Goal: Task Accomplishment & Management: Use online tool/utility

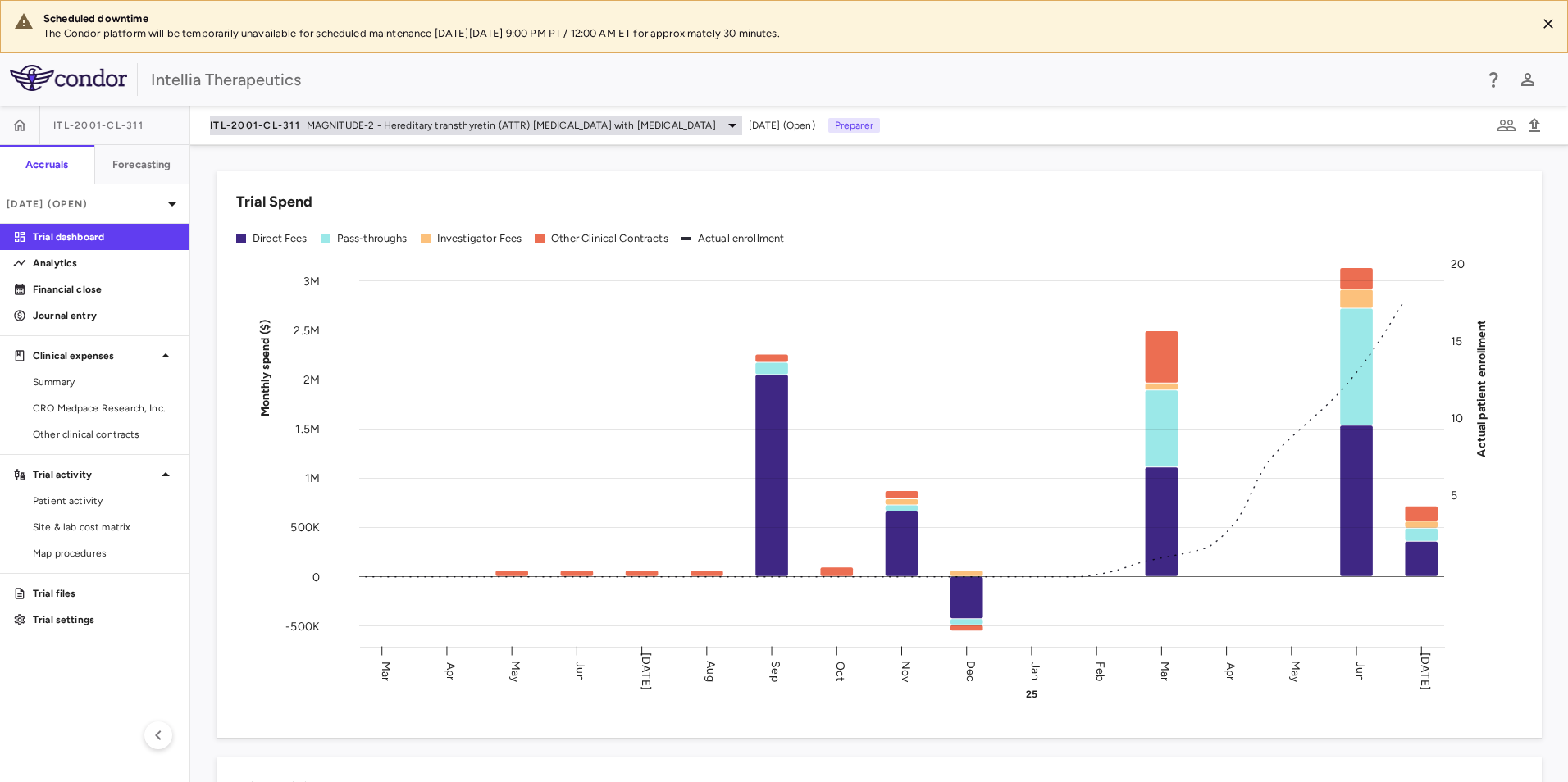
click at [640, 130] on span "MAGNITUDE-2 - Hereditary transthyretin (ATTR) [MEDICAL_DATA] with [MEDICAL_DATA]" at bounding box center [511, 124] width 410 height 15
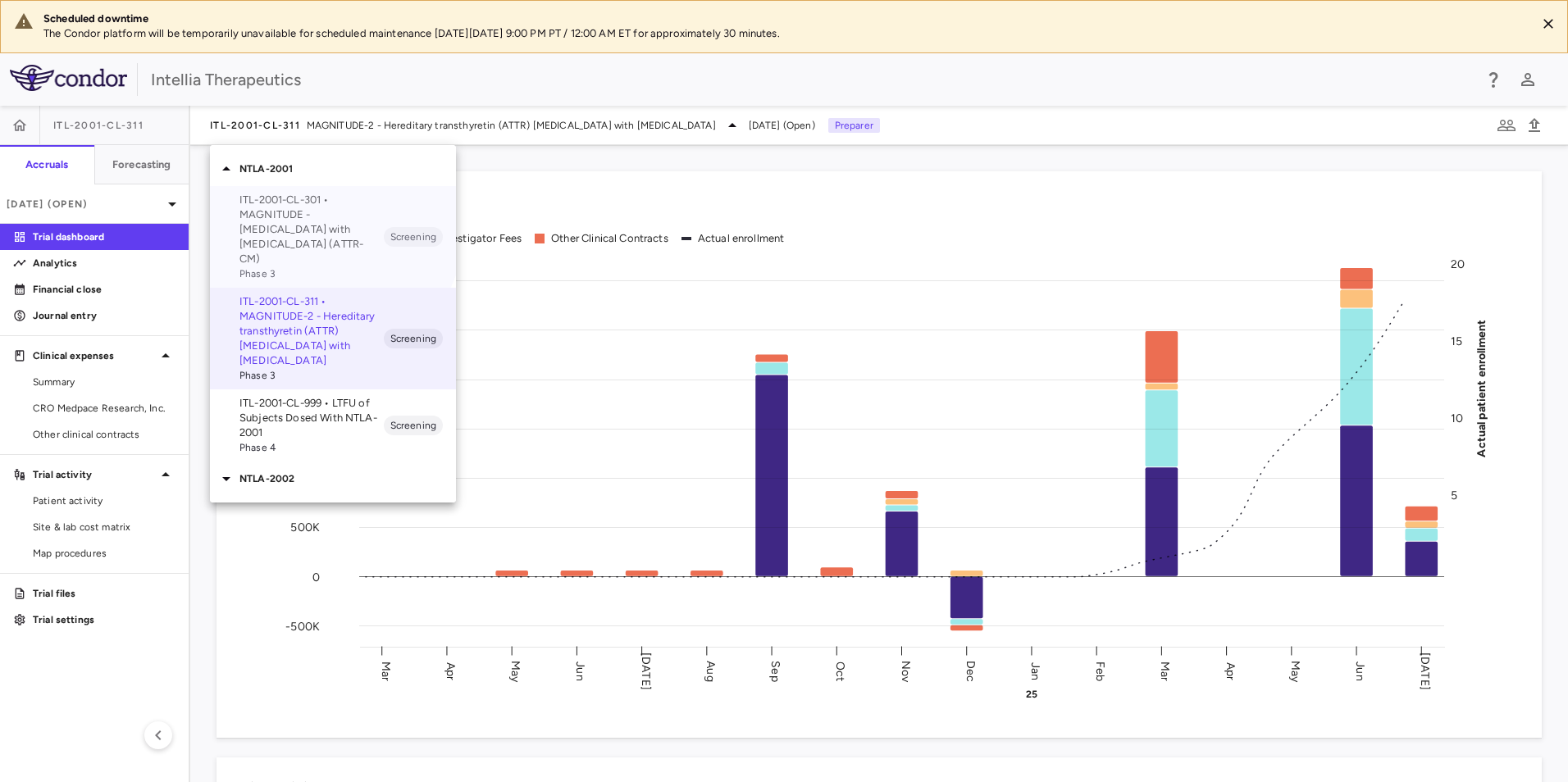
click at [305, 222] on p "ITL-2001-CL-301 • MAGNITUDE - [MEDICAL_DATA] with [MEDICAL_DATA] (ATTR-CM)" at bounding box center [311, 230] width 144 height 74
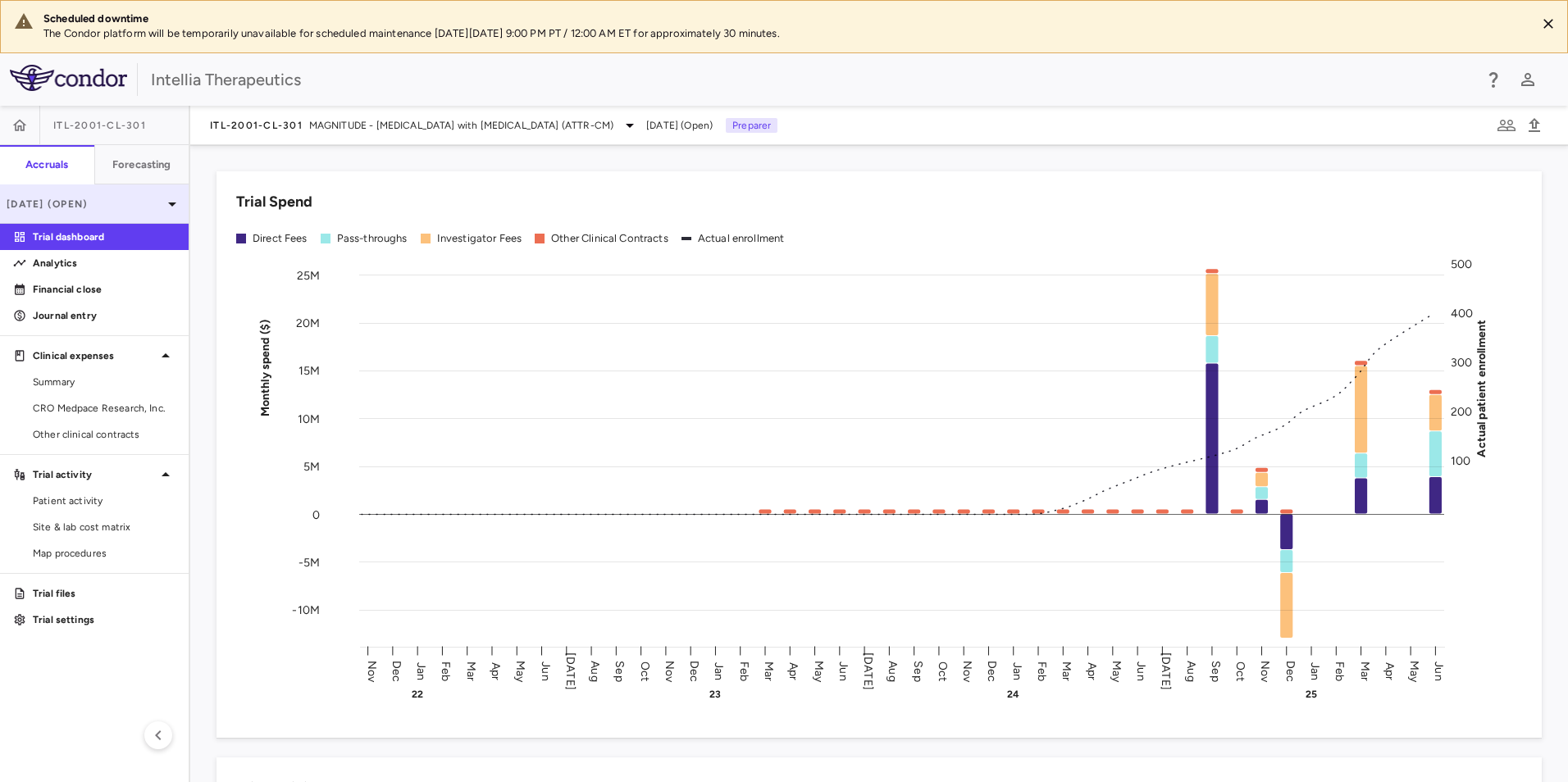
click at [123, 196] on div "[DATE] (Open)" at bounding box center [94, 204] width 189 height 39
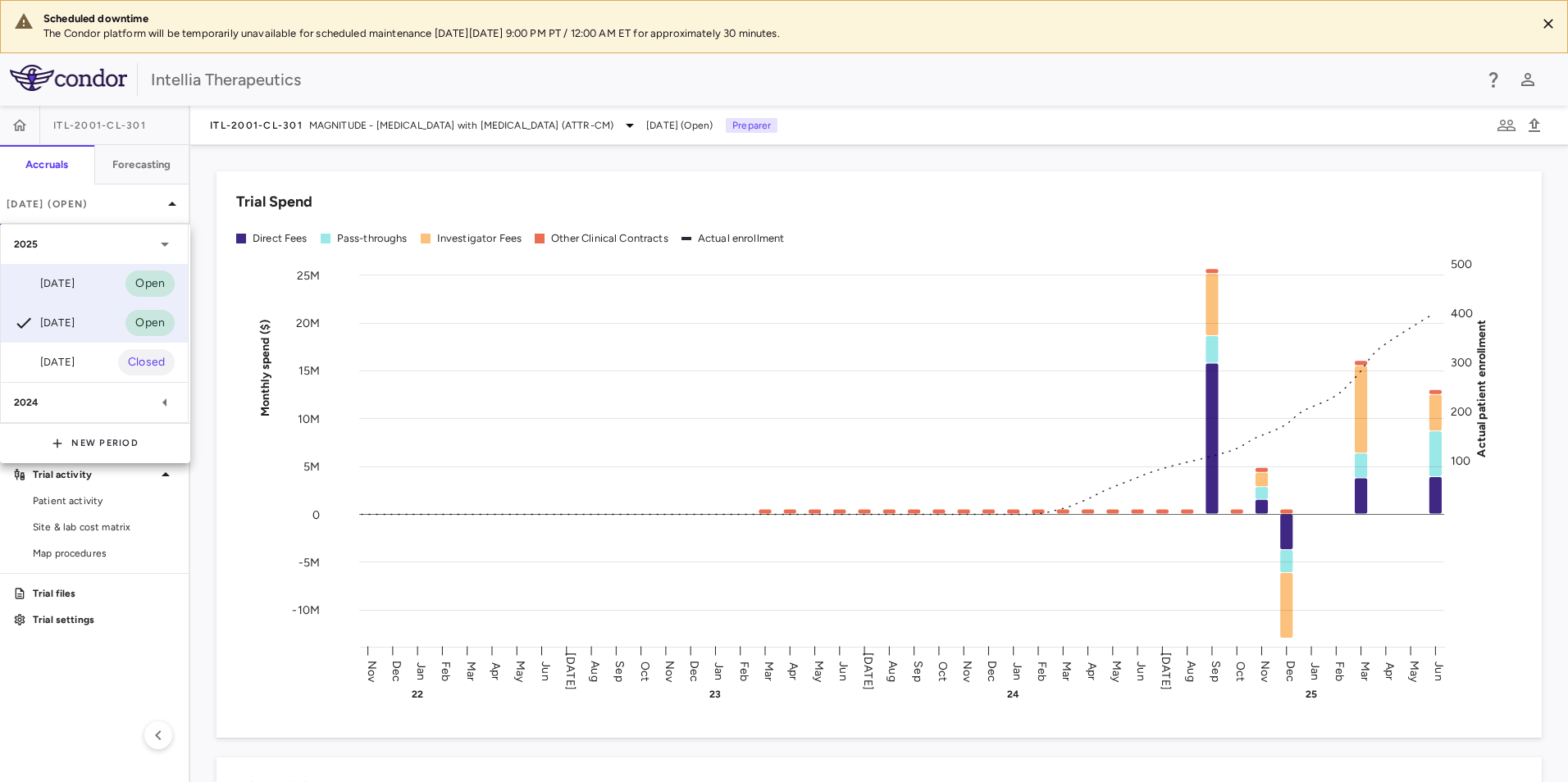
click at [87, 295] on div "[DATE] Open" at bounding box center [94, 283] width 187 height 39
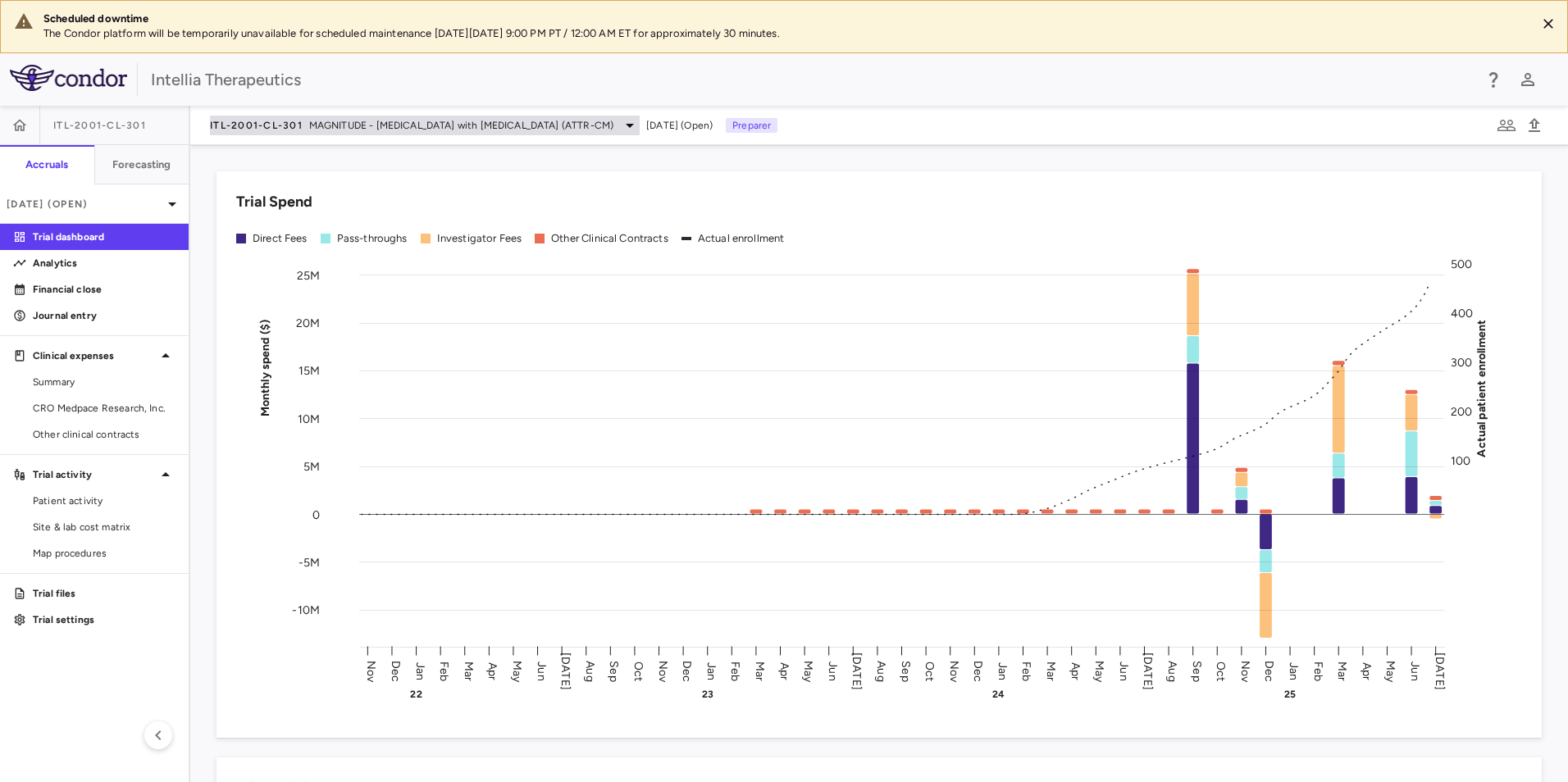
click at [568, 124] on span "MAGNITUDE - [MEDICAL_DATA] with [MEDICAL_DATA] (ATTR-CM)" at bounding box center [461, 124] width 304 height 15
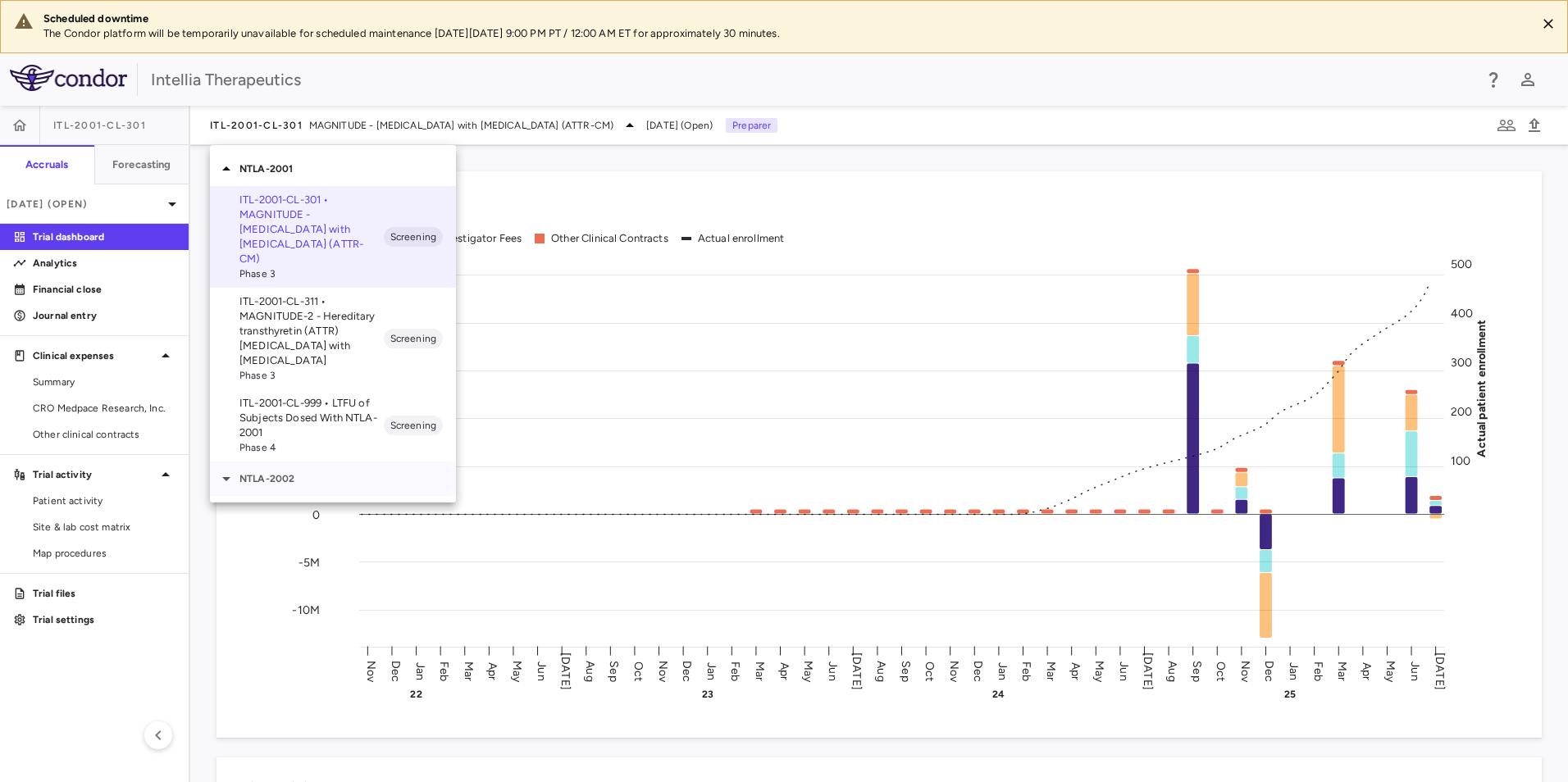
click at [302, 472] on p "NTLA-2002" at bounding box center [347, 479] width 217 height 15
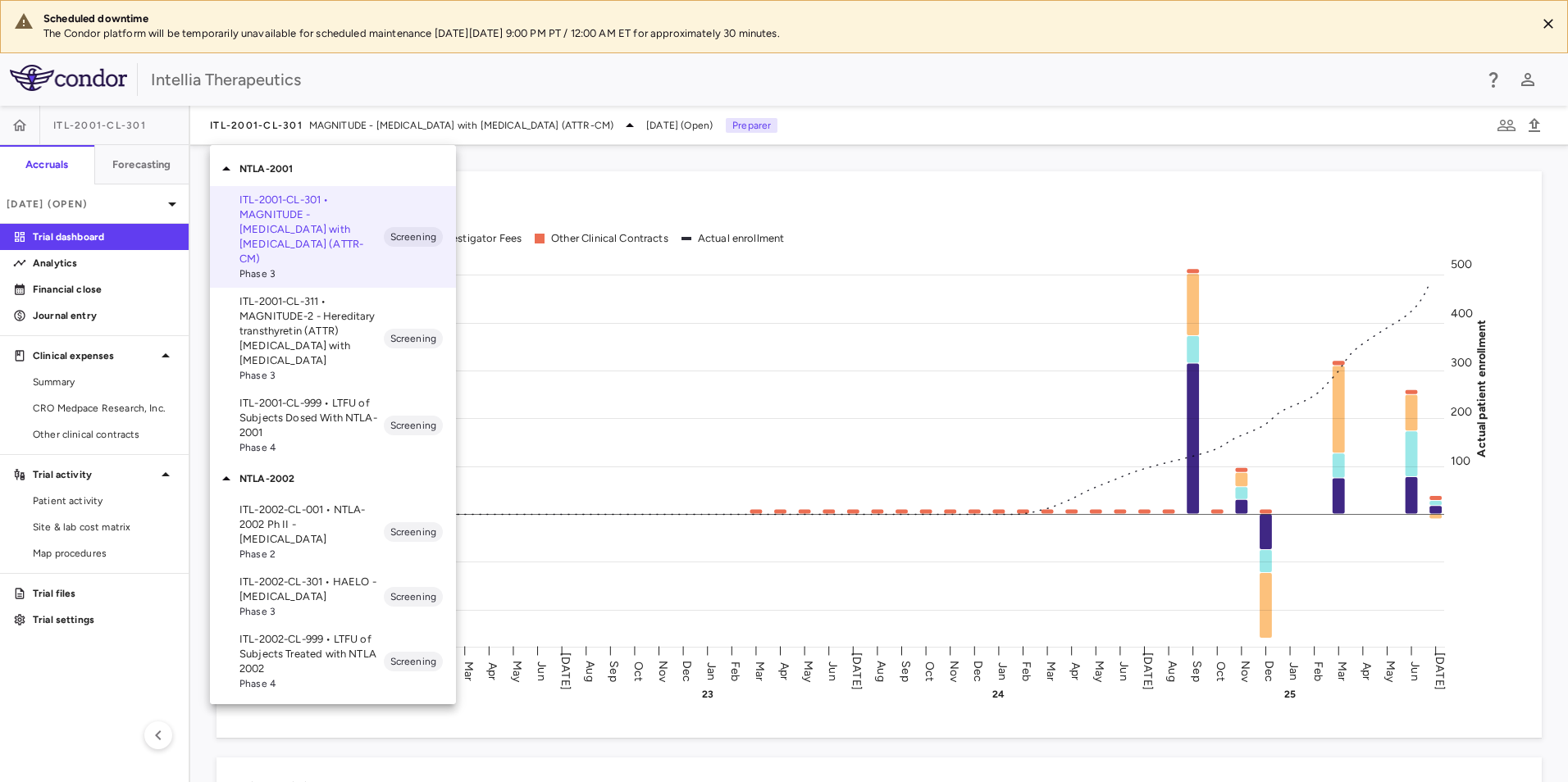
click at [293, 578] on p "ITL-2002-CL-301 • HAELO - [MEDICAL_DATA]" at bounding box center [311, 589] width 144 height 29
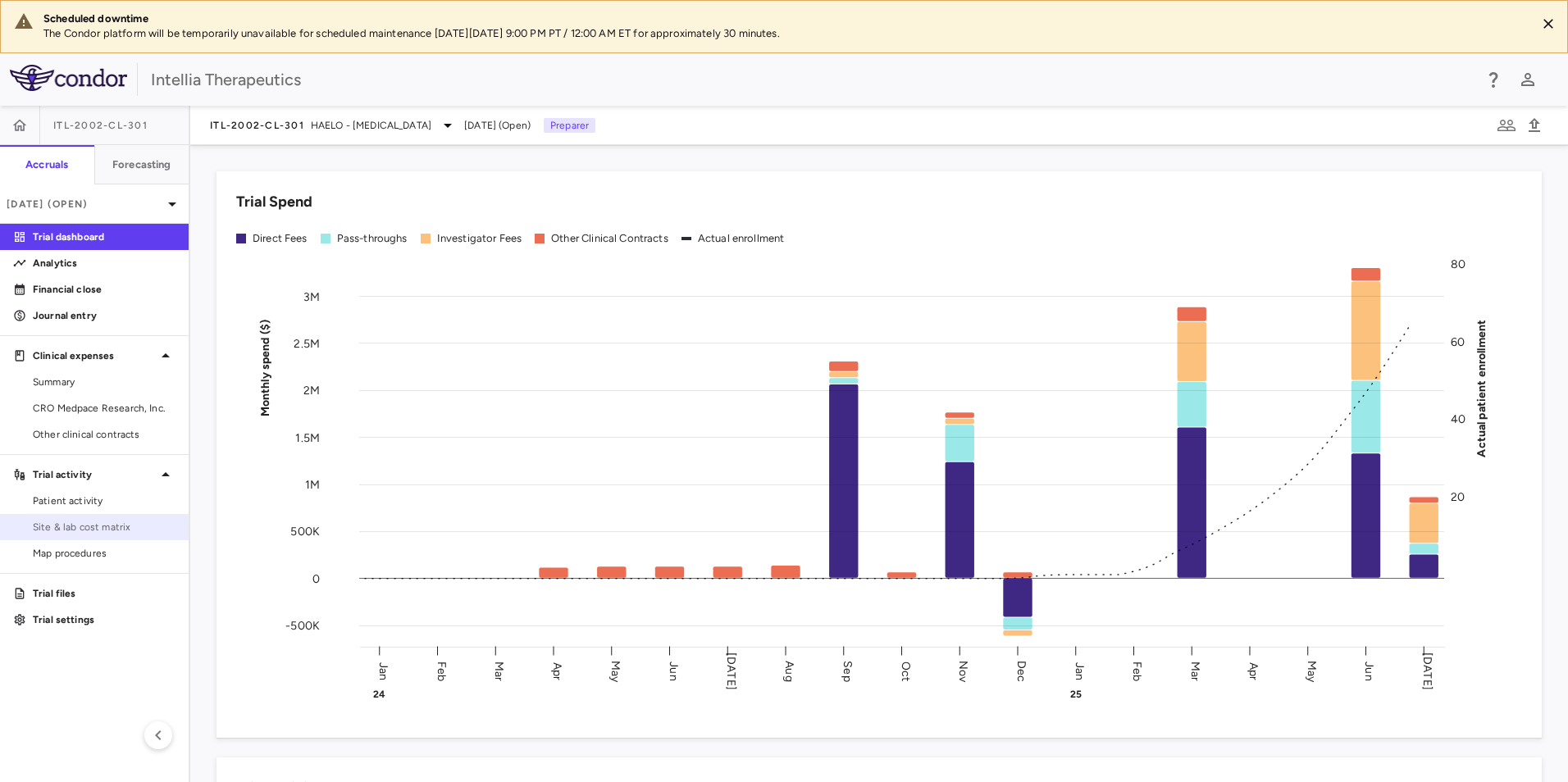
click at [96, 530] on span "Site & lab cost matrix" at bounding box center [104, 526] width 143 height 15
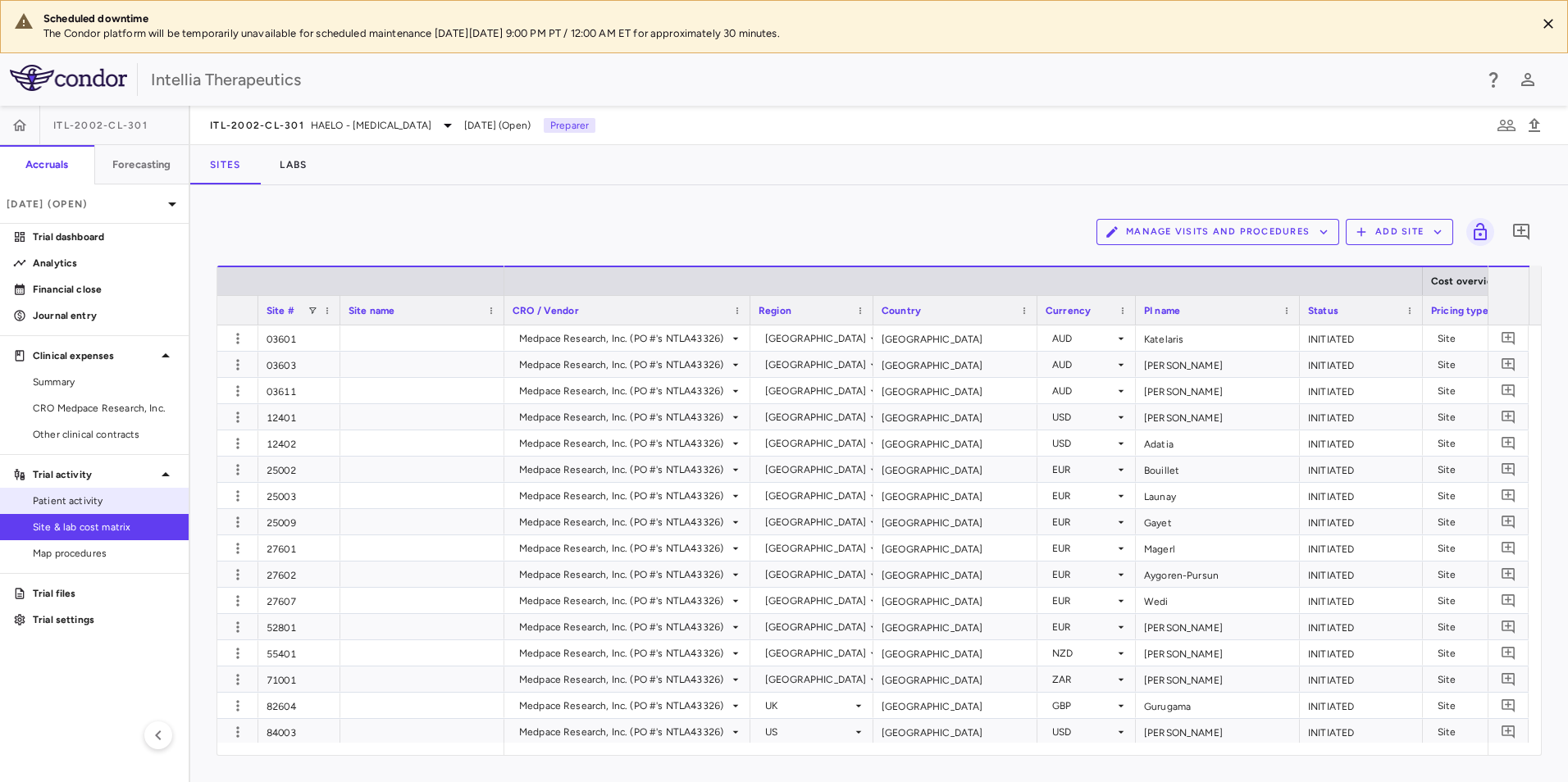
click at [76, 507] on span "Patient activity" at bounding box center [104, 501] width 143 height 15
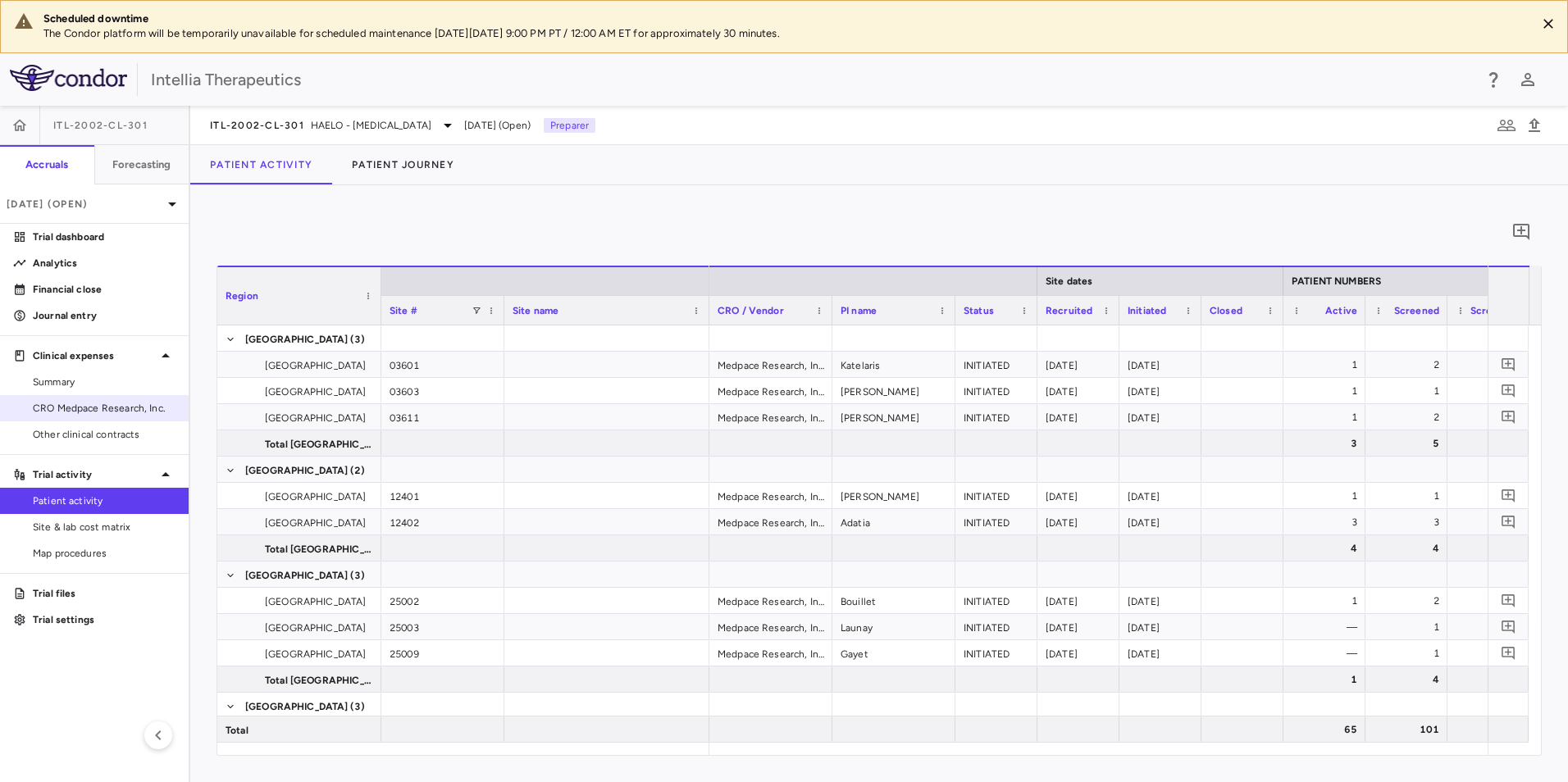
click at [101, 402] on span "CRO Medpace Research, Inc." at bounding box center [104, 408] width 143 height 15
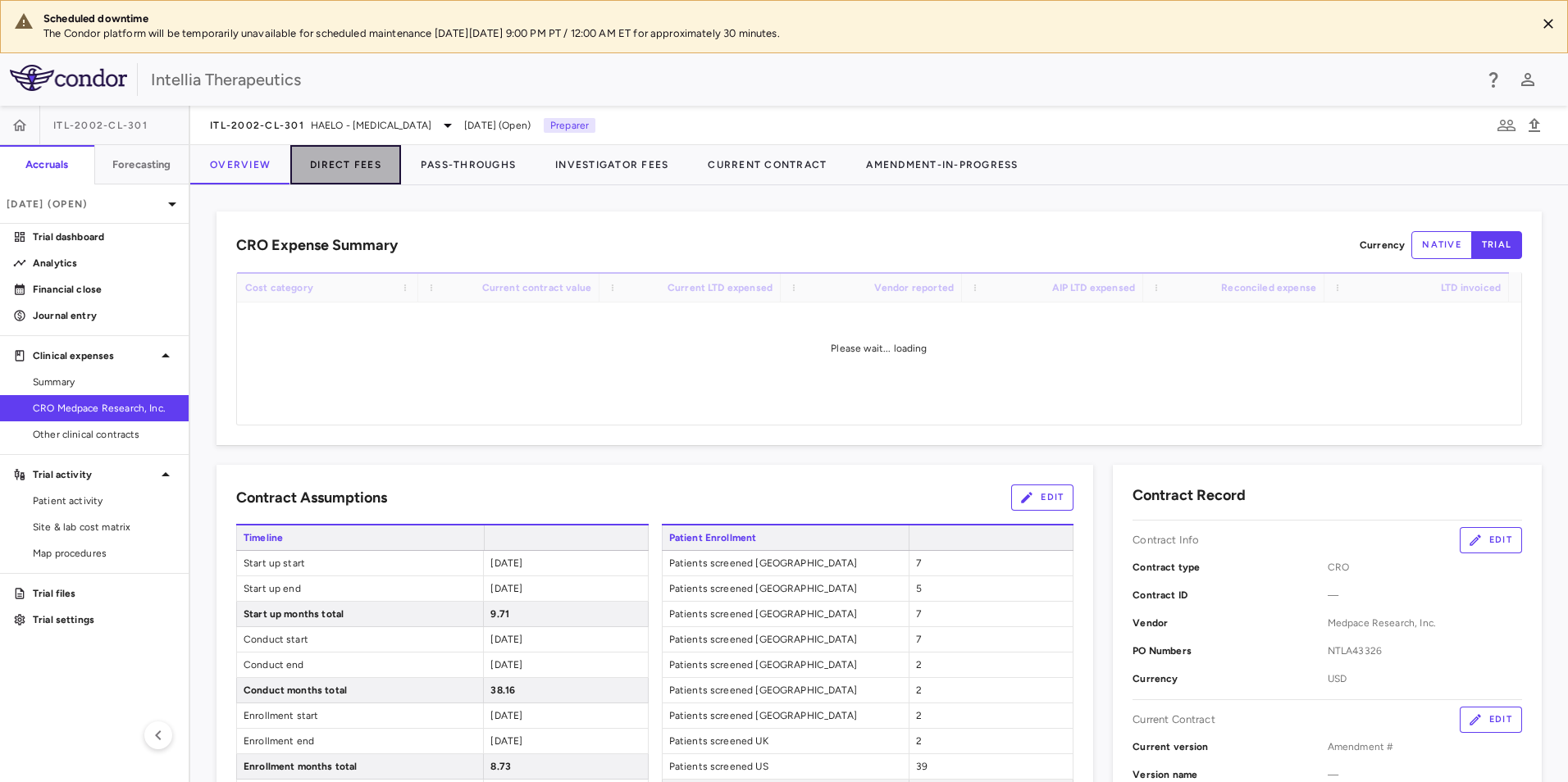
click at [357, 169] on button "Direct Fees" at bounding box center [345, 164] width 111 height 39
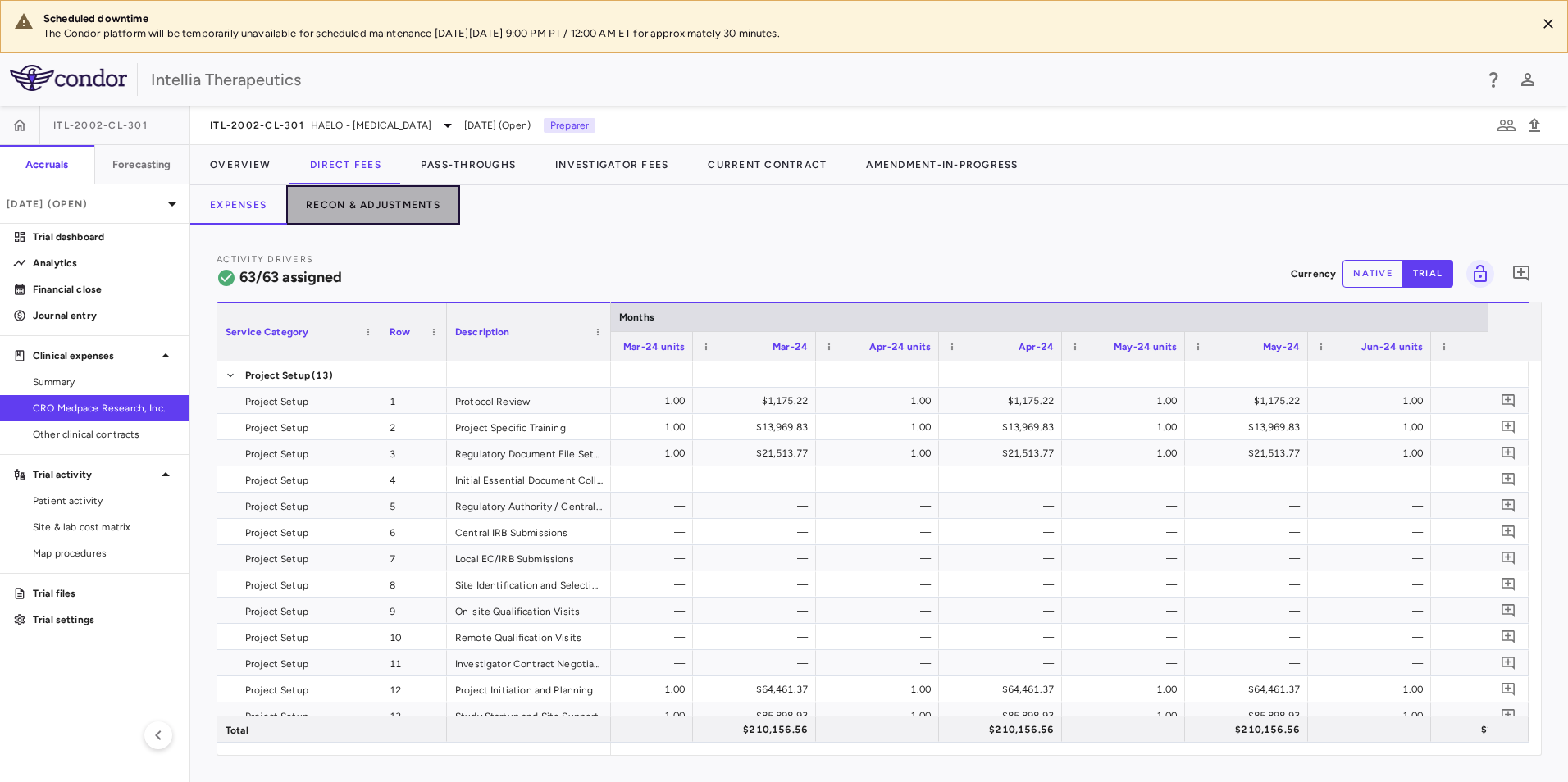
click at [383, 196] on button "Recon & Adjustments" at bounding box center [373, 205] width 174 height 39
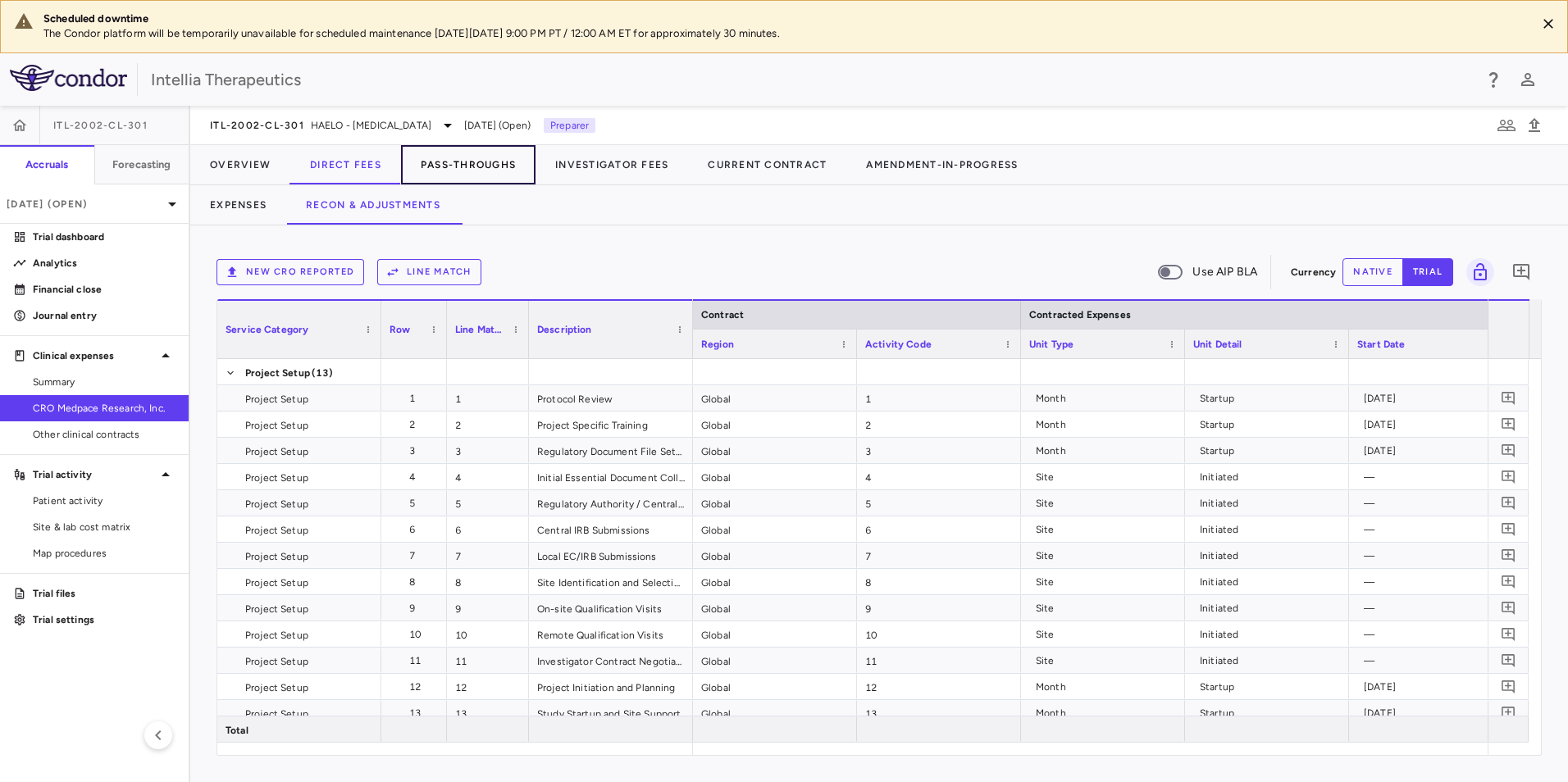
click at [516, 166] on button "Pass-Throughs" at bounding box center [468, 164] width 134 height 39
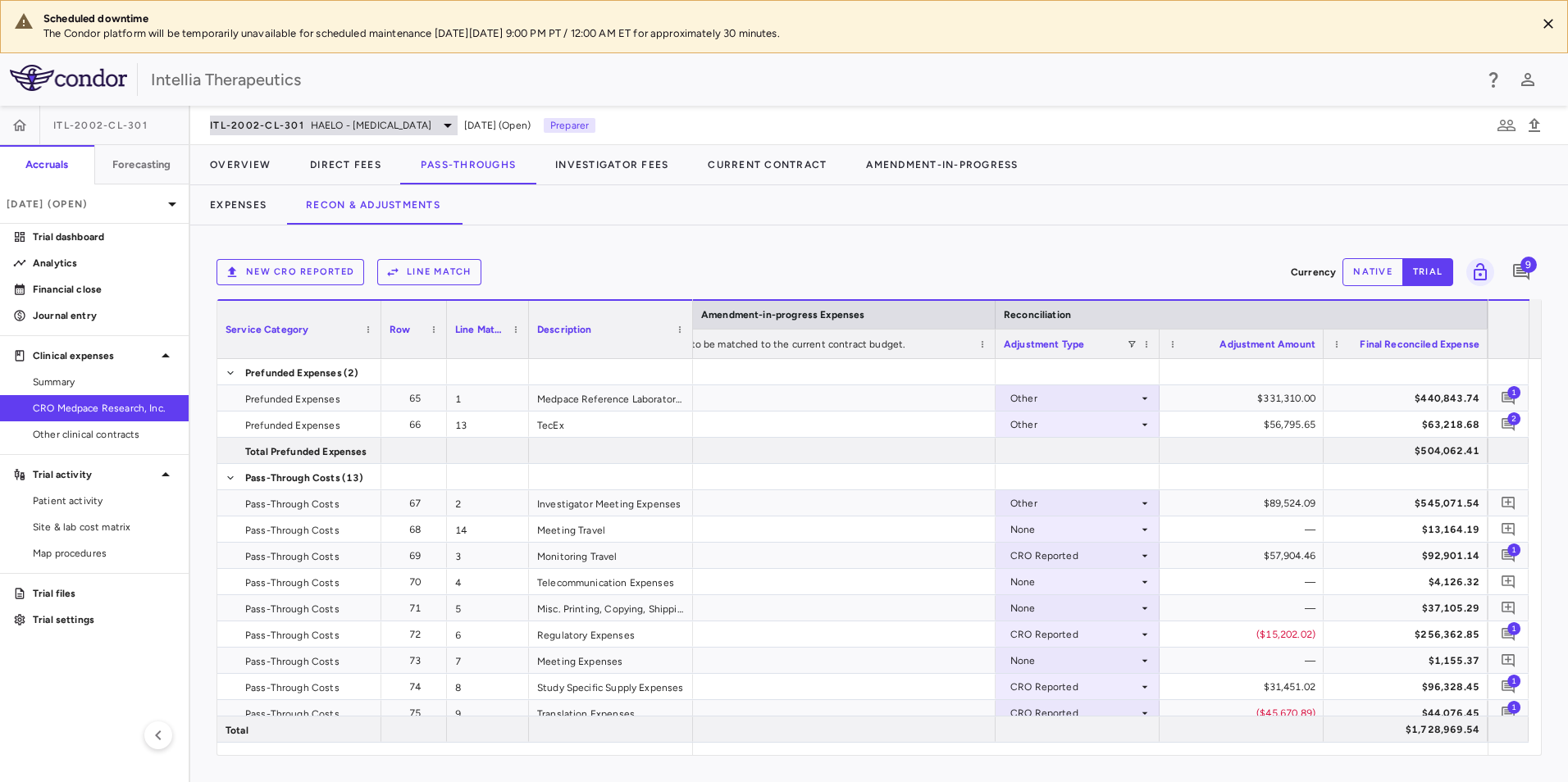
click at [363, 119] on span "HAELO - [MEDICAL_DATA]" at bounding box center [372, 124] width 121 height 15
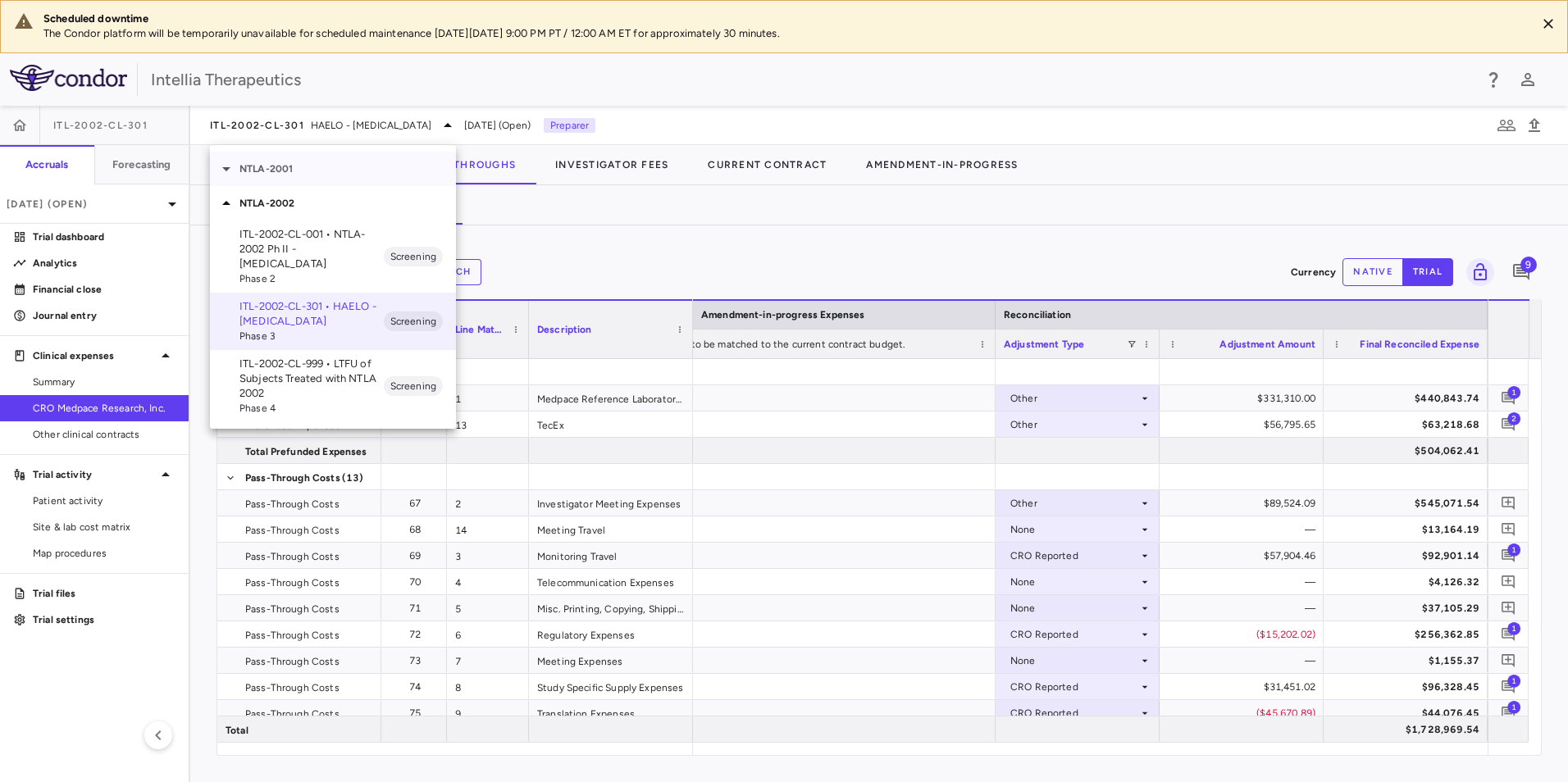
click at [259, 169] on p "NTLA-2001" at bounding box center [347, 168] width 217 height 15
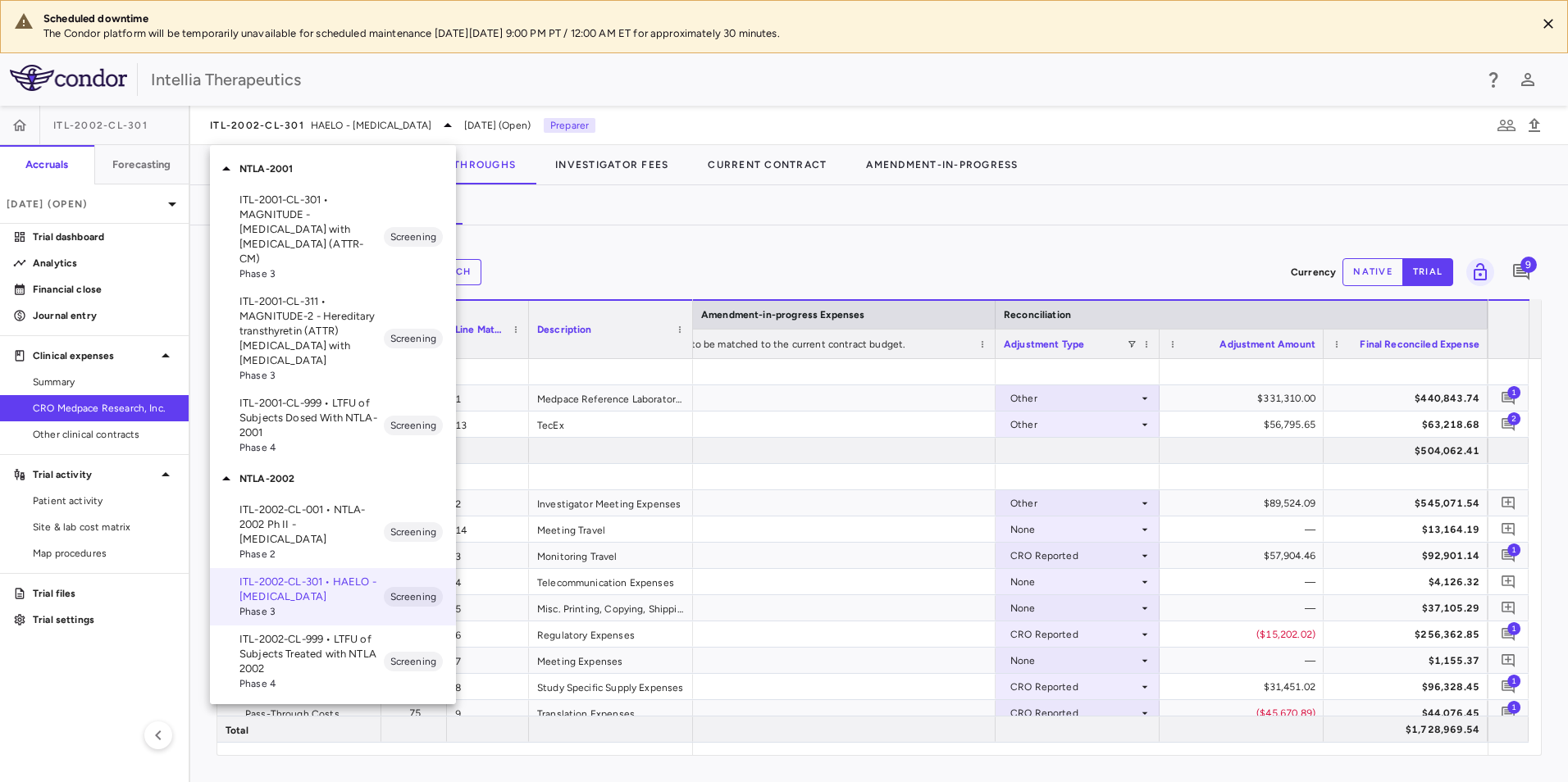
click at [297, 222] on p "ITL-2001-CL-301 • MAGNITUDE - [MEDICAL_DATA] with [MEDICAL_DATA] (ATTR-CM)" at bounding box center [311, 230] width 144 height 74
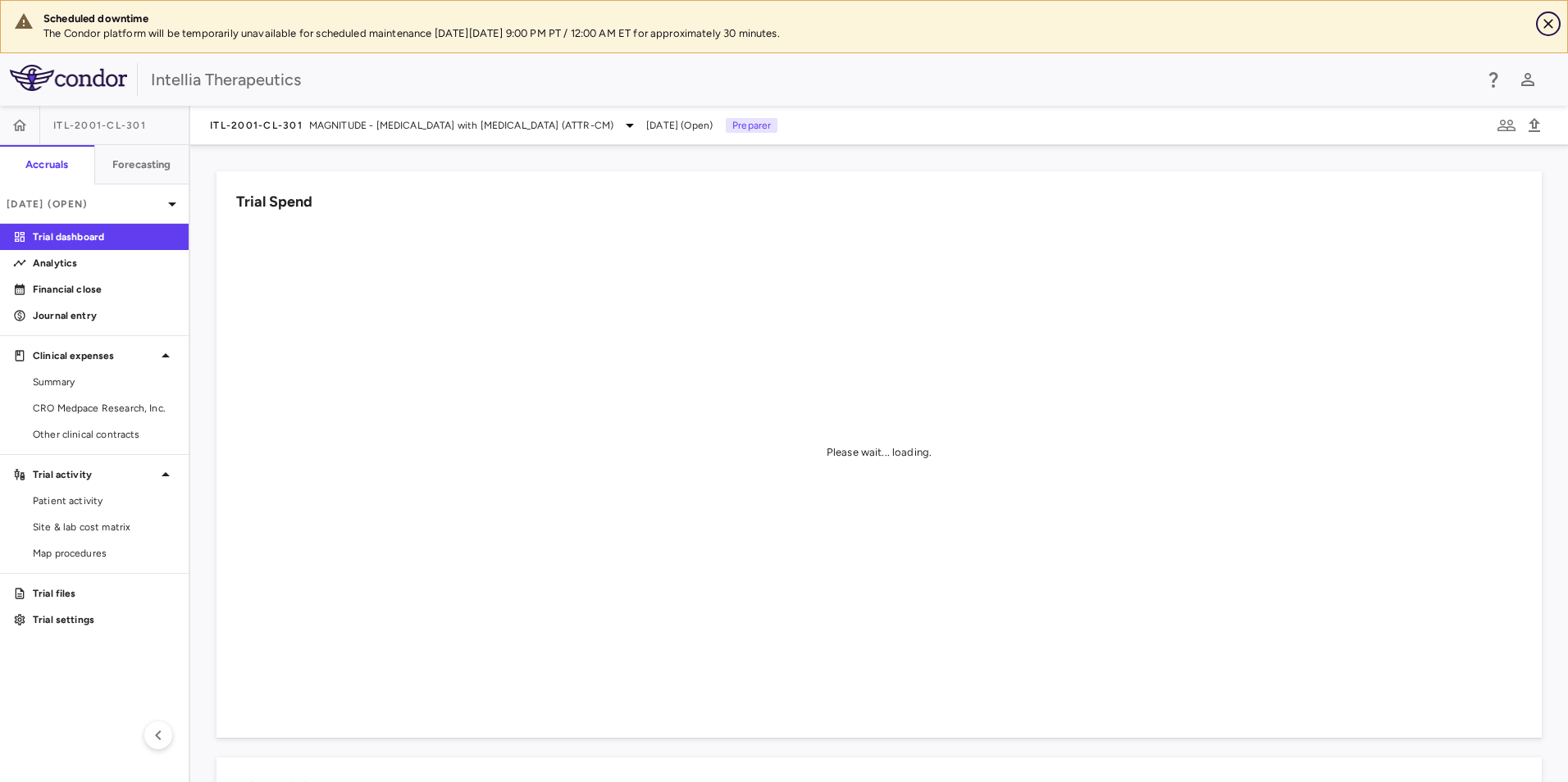
click at [1554, 24] on icon "Close" at bounding box center [1548, 23] width 17 height 17
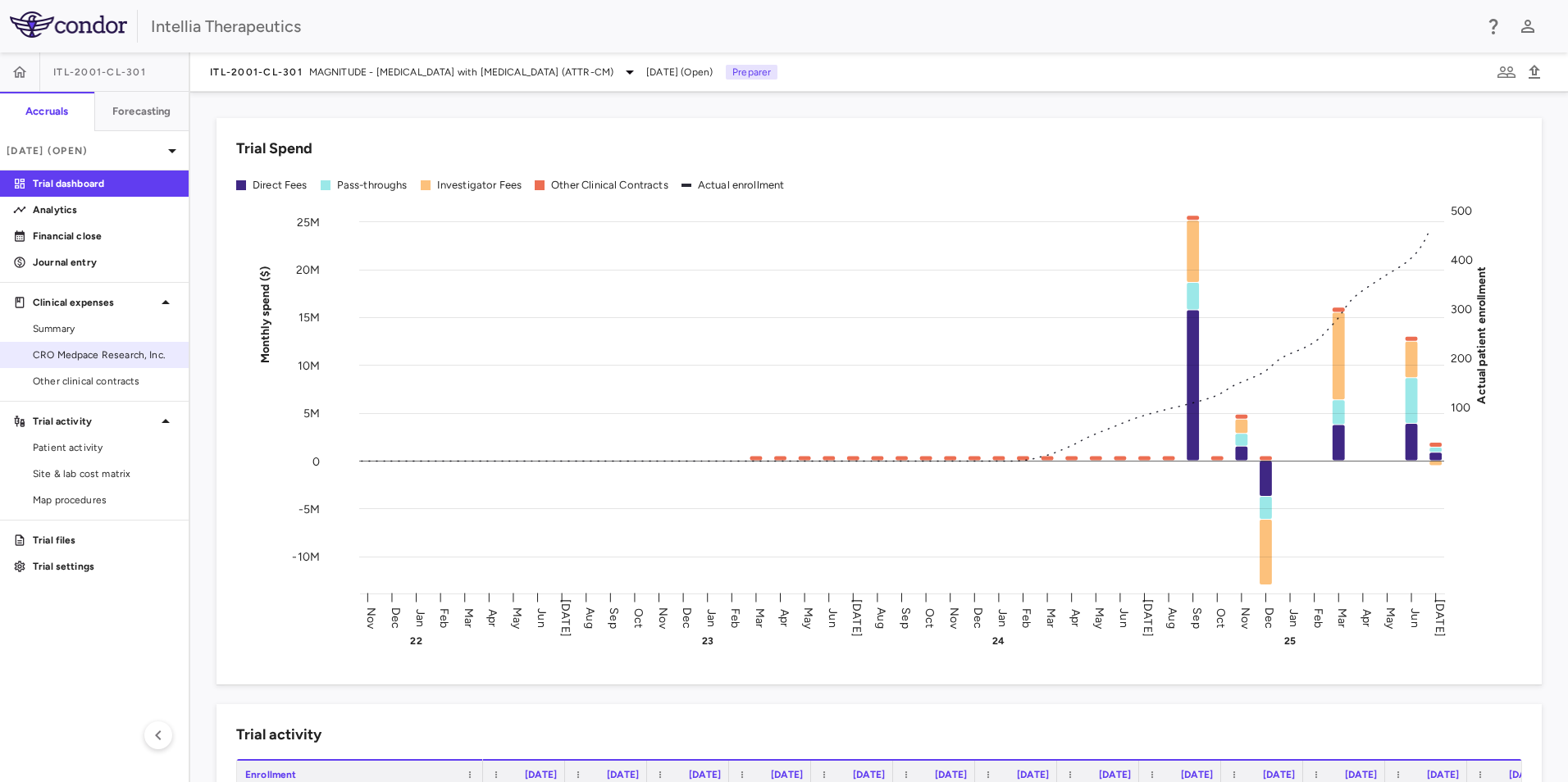
click at [66, 352] on span "CRO Medpace Research, Inc." at bounding box center [104, 354] width 143 height 15
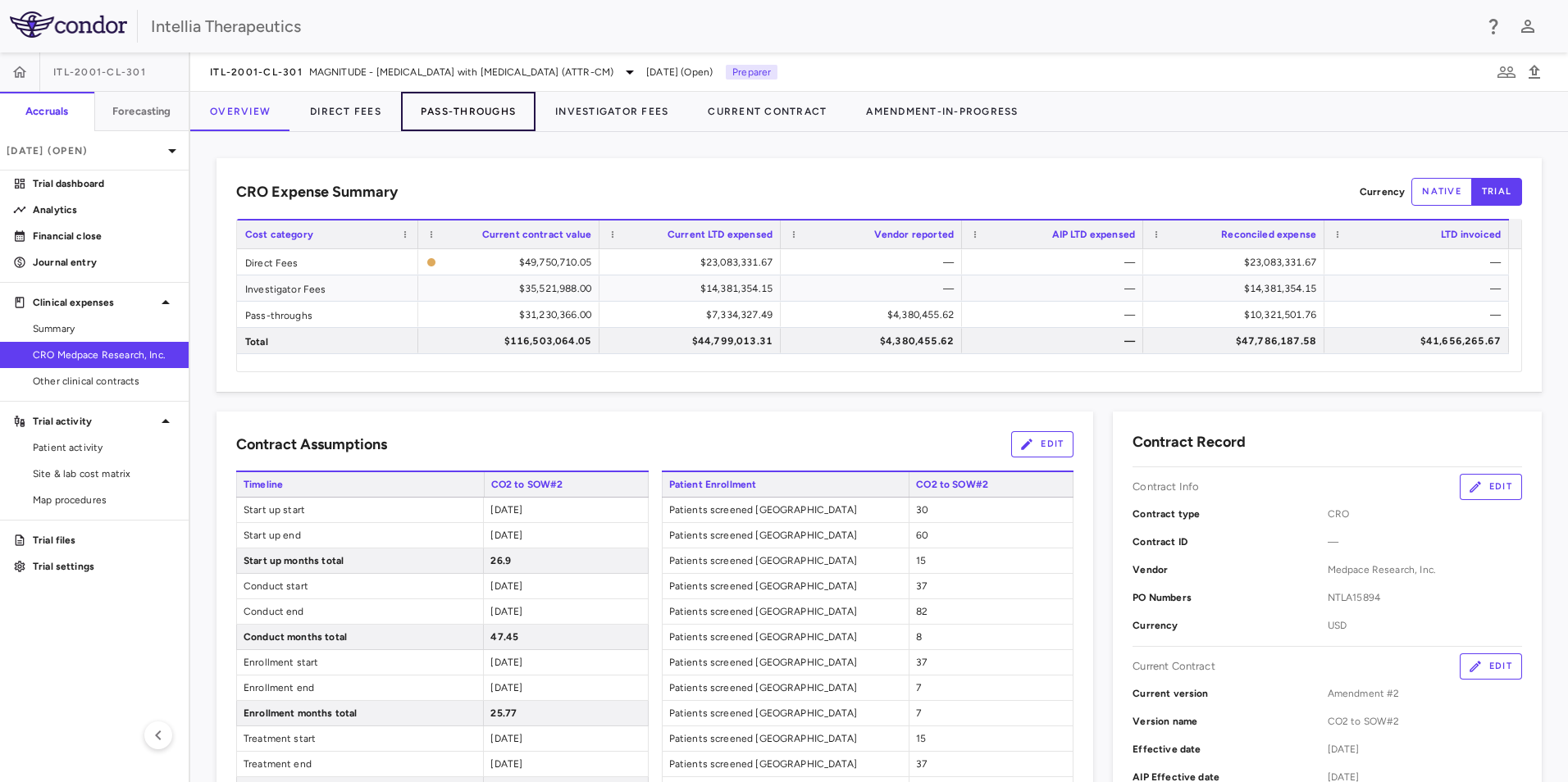
click at [471, 105] on button "Pass-Throughs" at bounding box center [468, 111] width 134 height 39
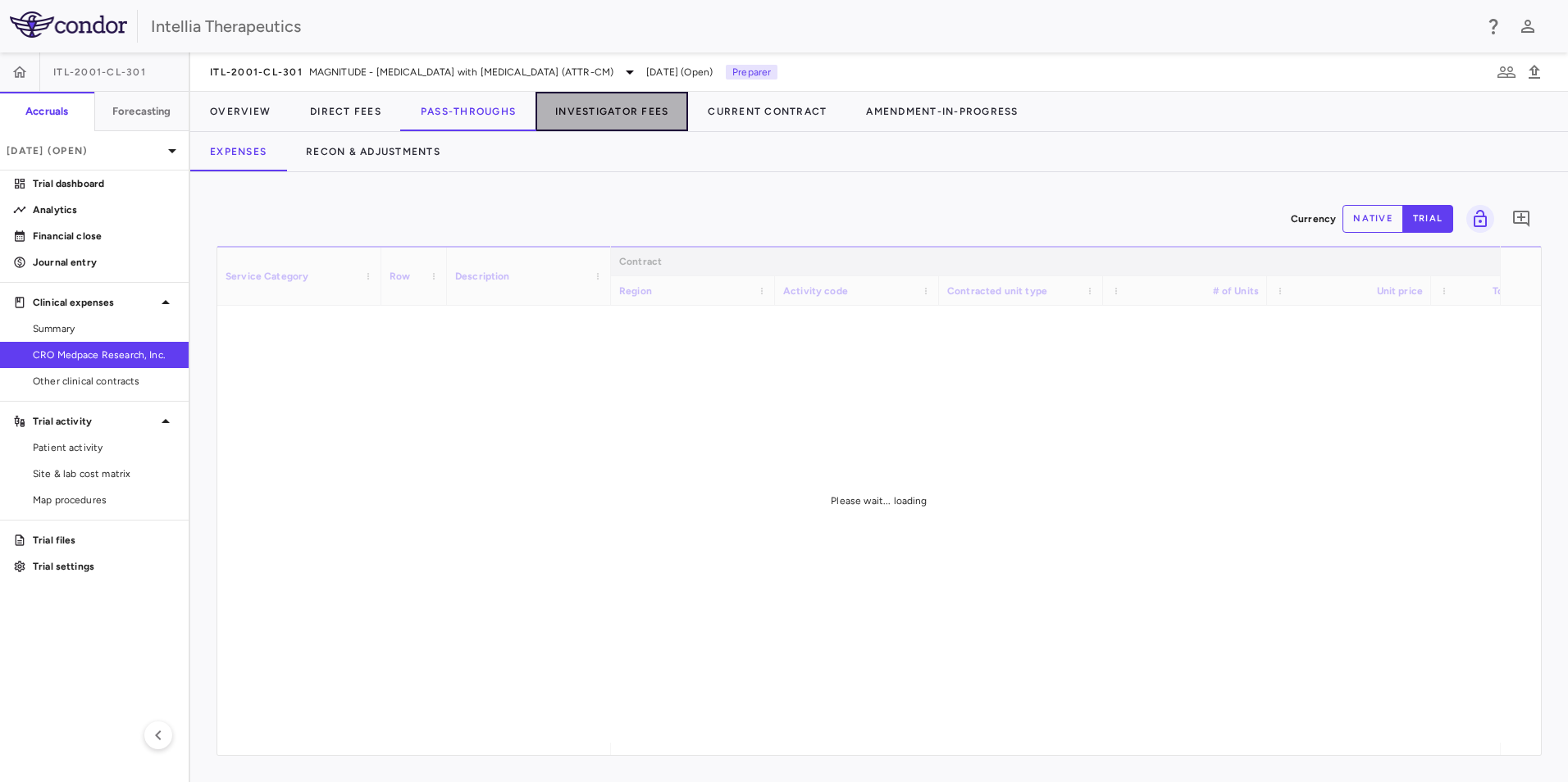
click at [643, 102] on button "Investigator Fees" at bounding box center [612, 111] width 153 height 39
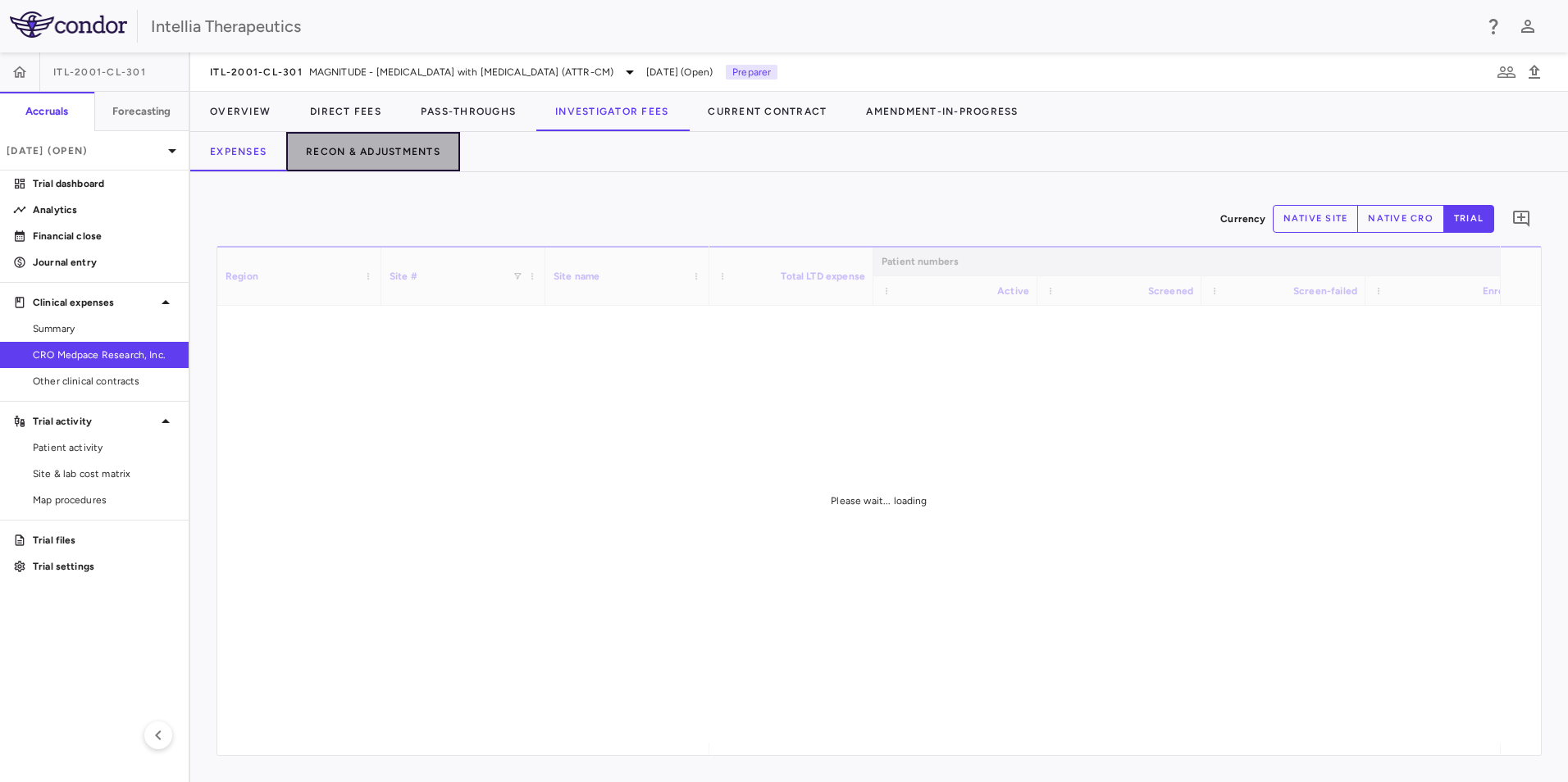
click at [399, 150] on button "Recon & Adjustments" at bounding box center [373, 152] width 174 height 39
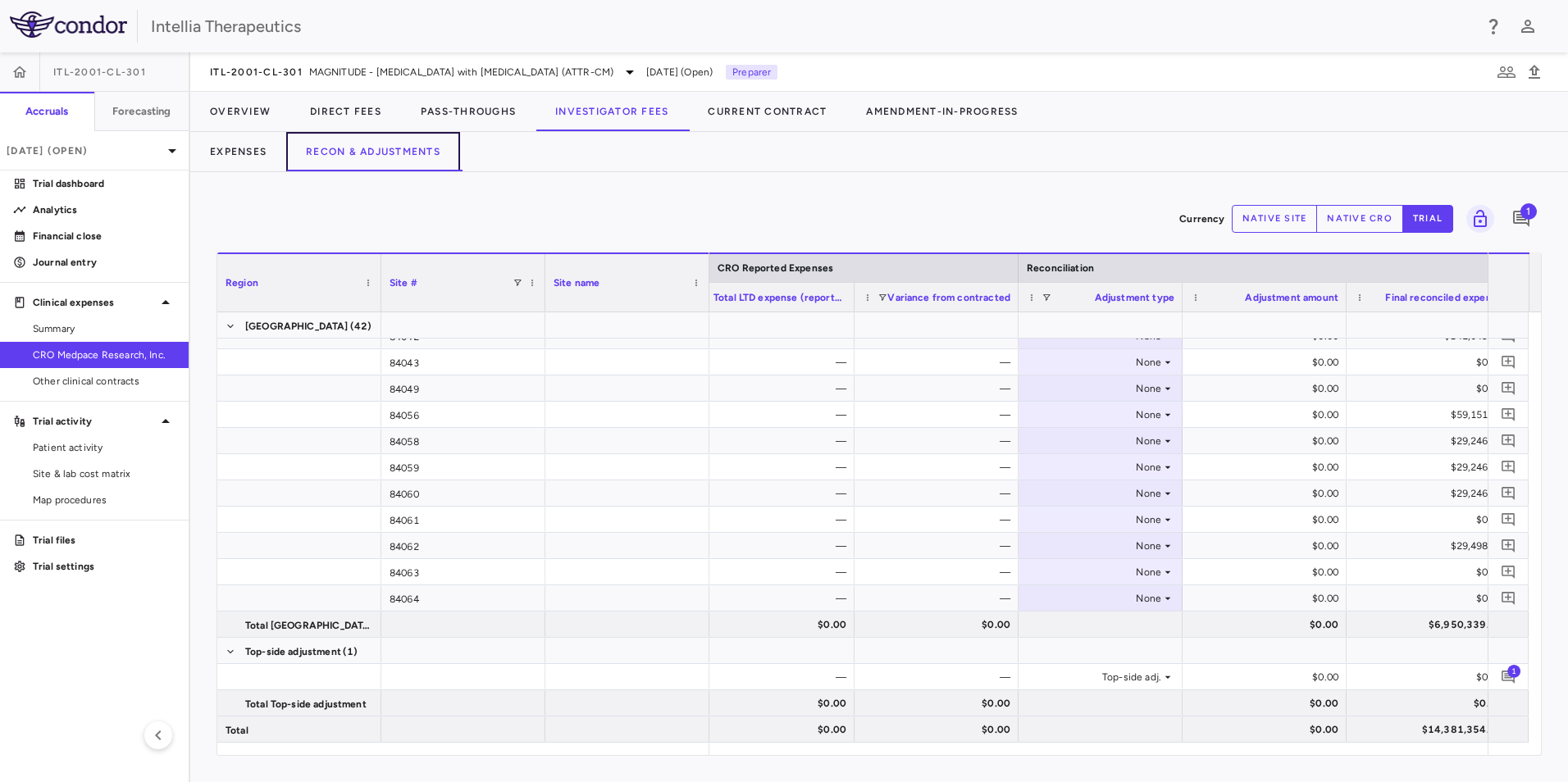
scroll to position [0, 862]
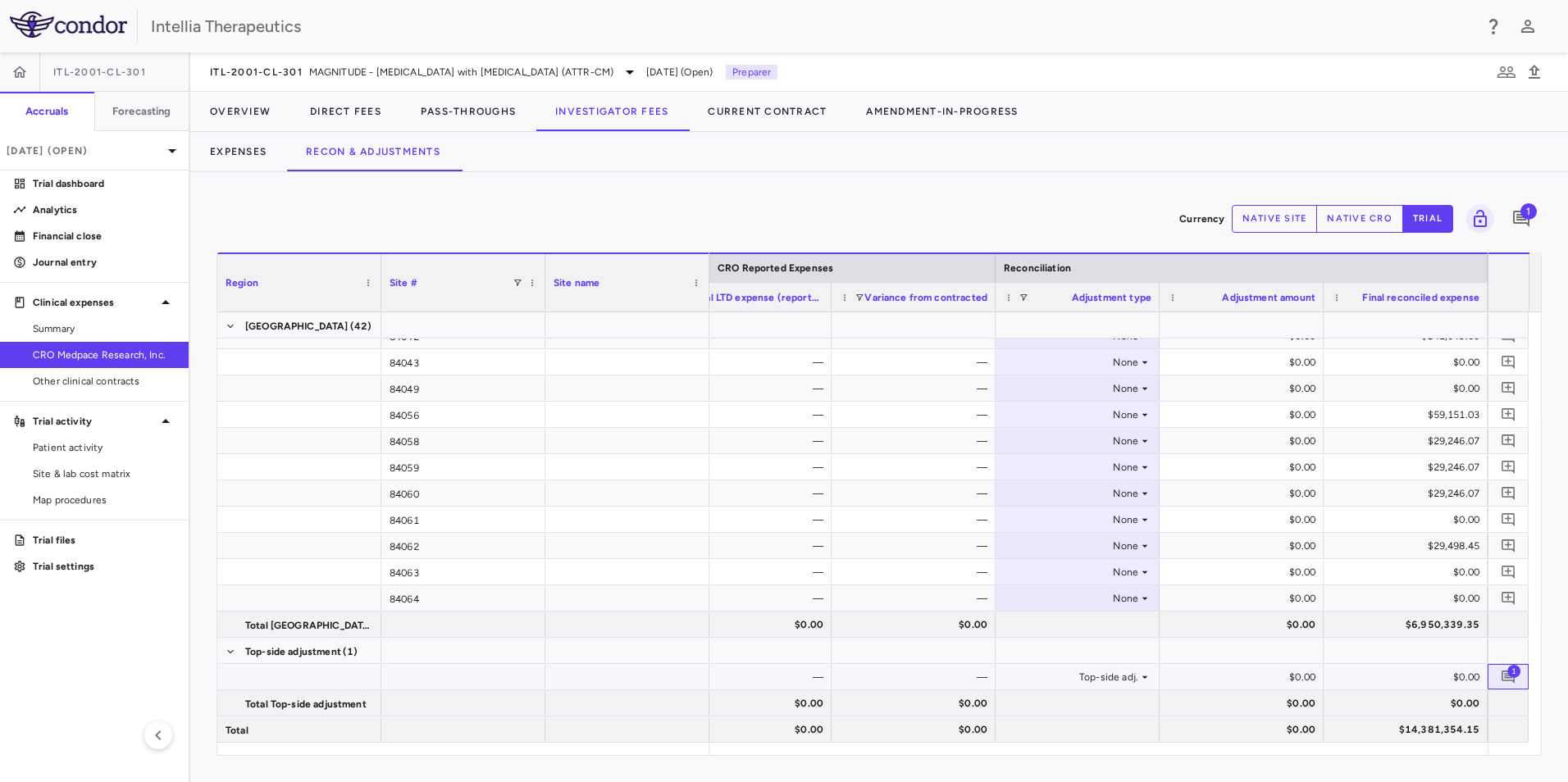
click at [1510, 672] on span "1" at bounding box center [1514, 670] width 13 height 13
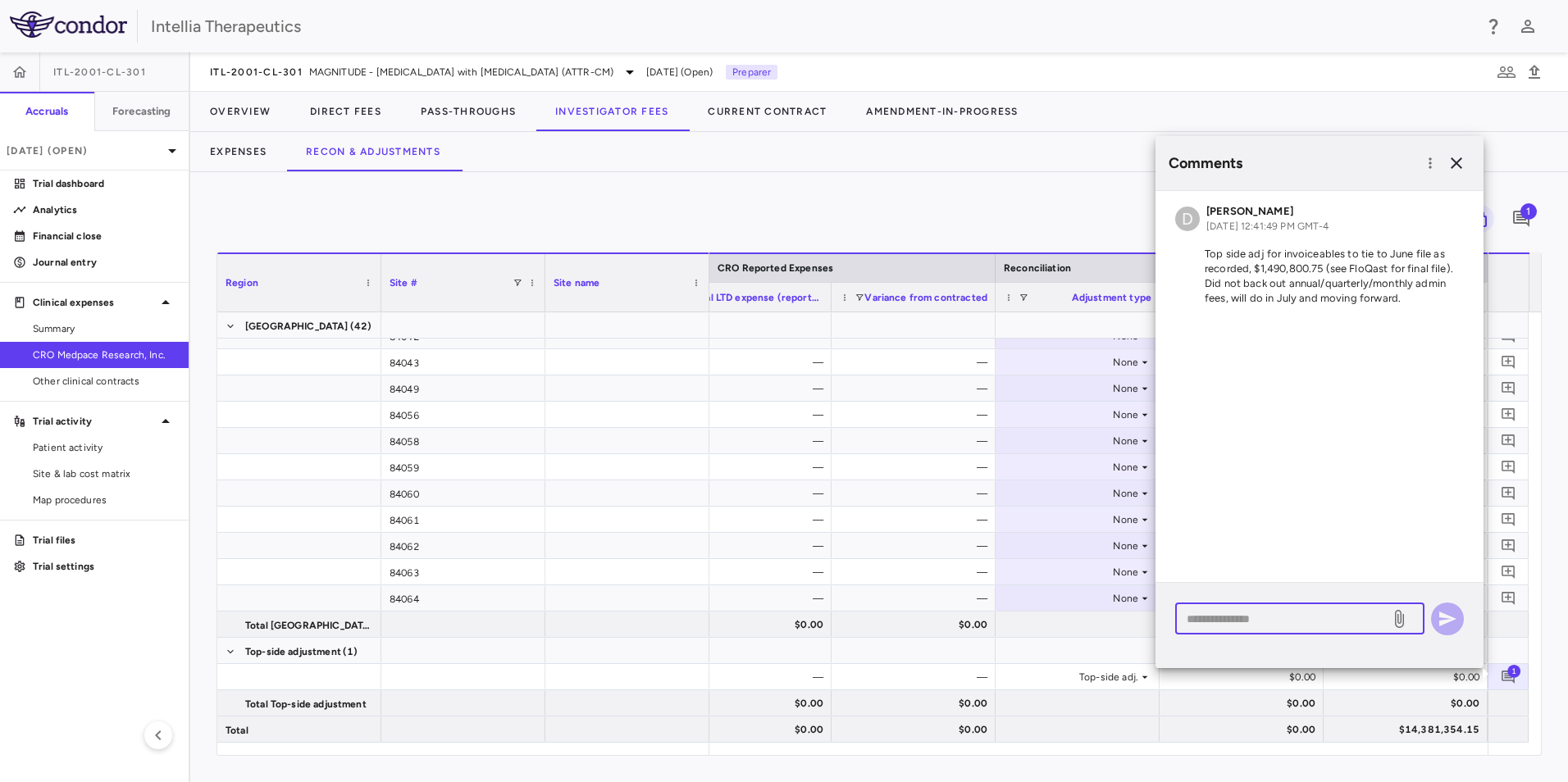
click at [1283, 611] on textarea at bounding box center [1282, 619] width 192 height 18
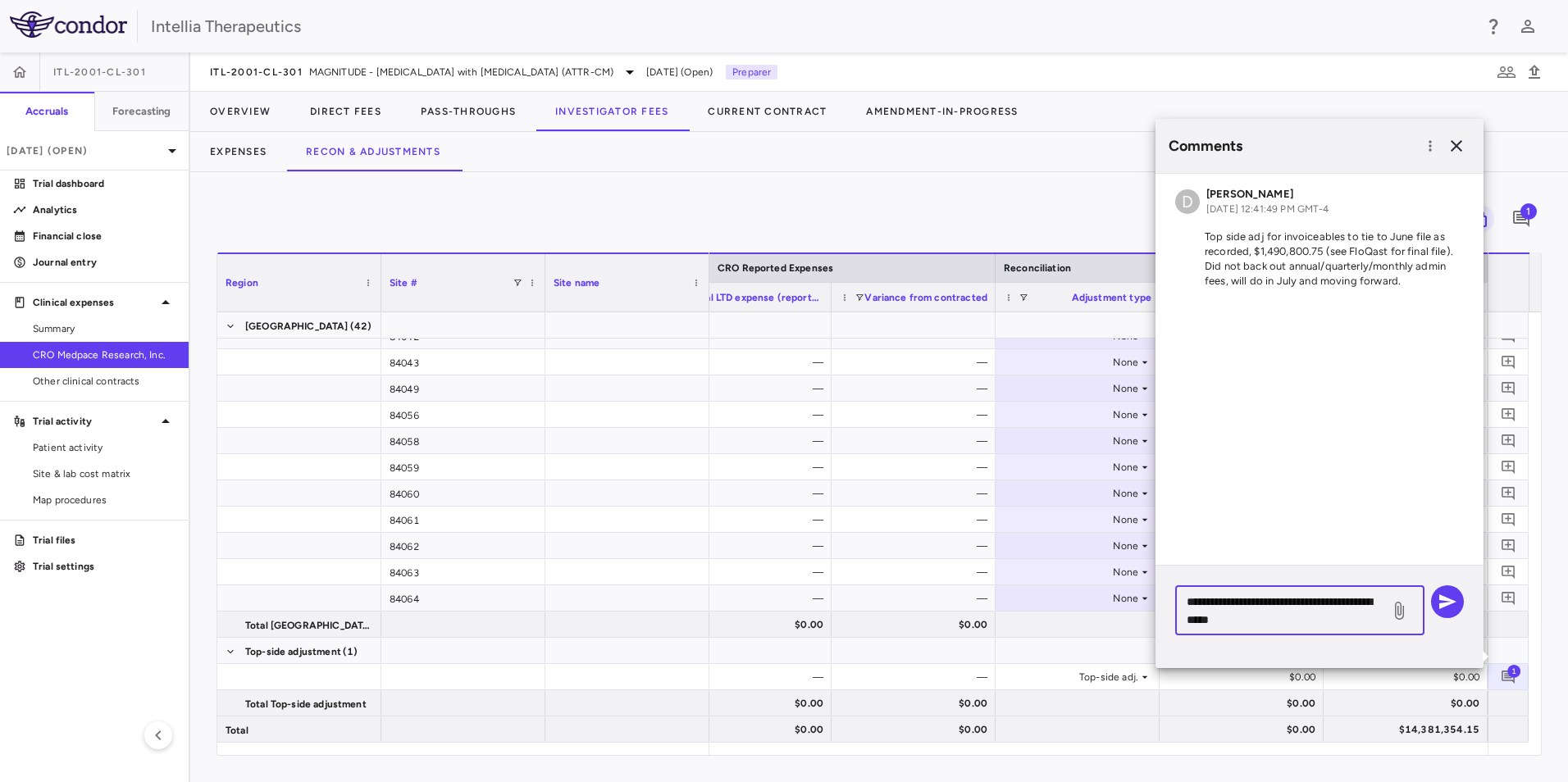
type textarea "**********"
click at [1402, 610] on icon at bounding box center [1399, 611] width 9 height 18
click at [0, 0] on input "file" at bounding box center [0, 0] width 0 height 0
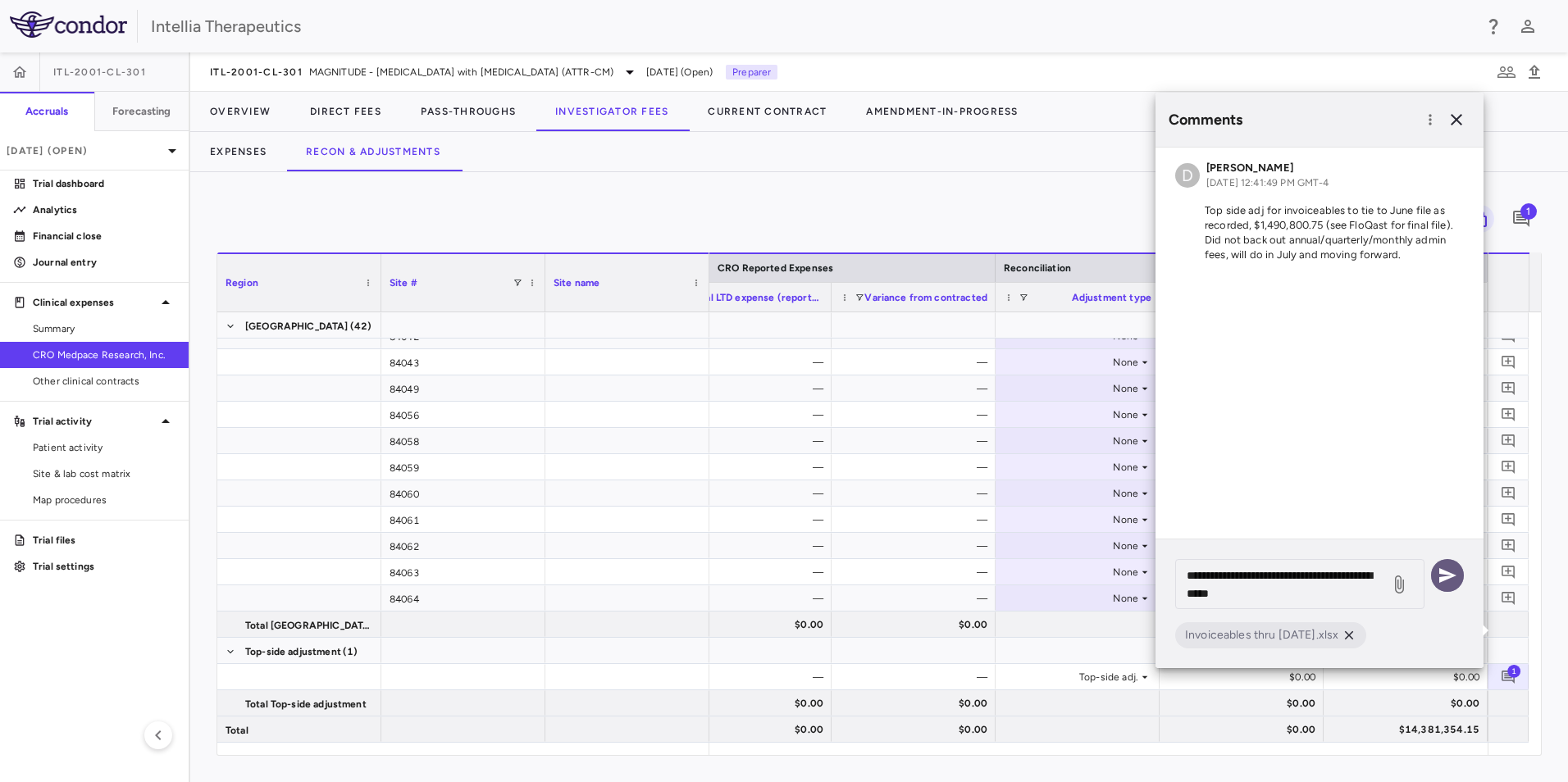
click at [1453, 587] on button "button" at bounding box center [1447, 576] width 33 height 33
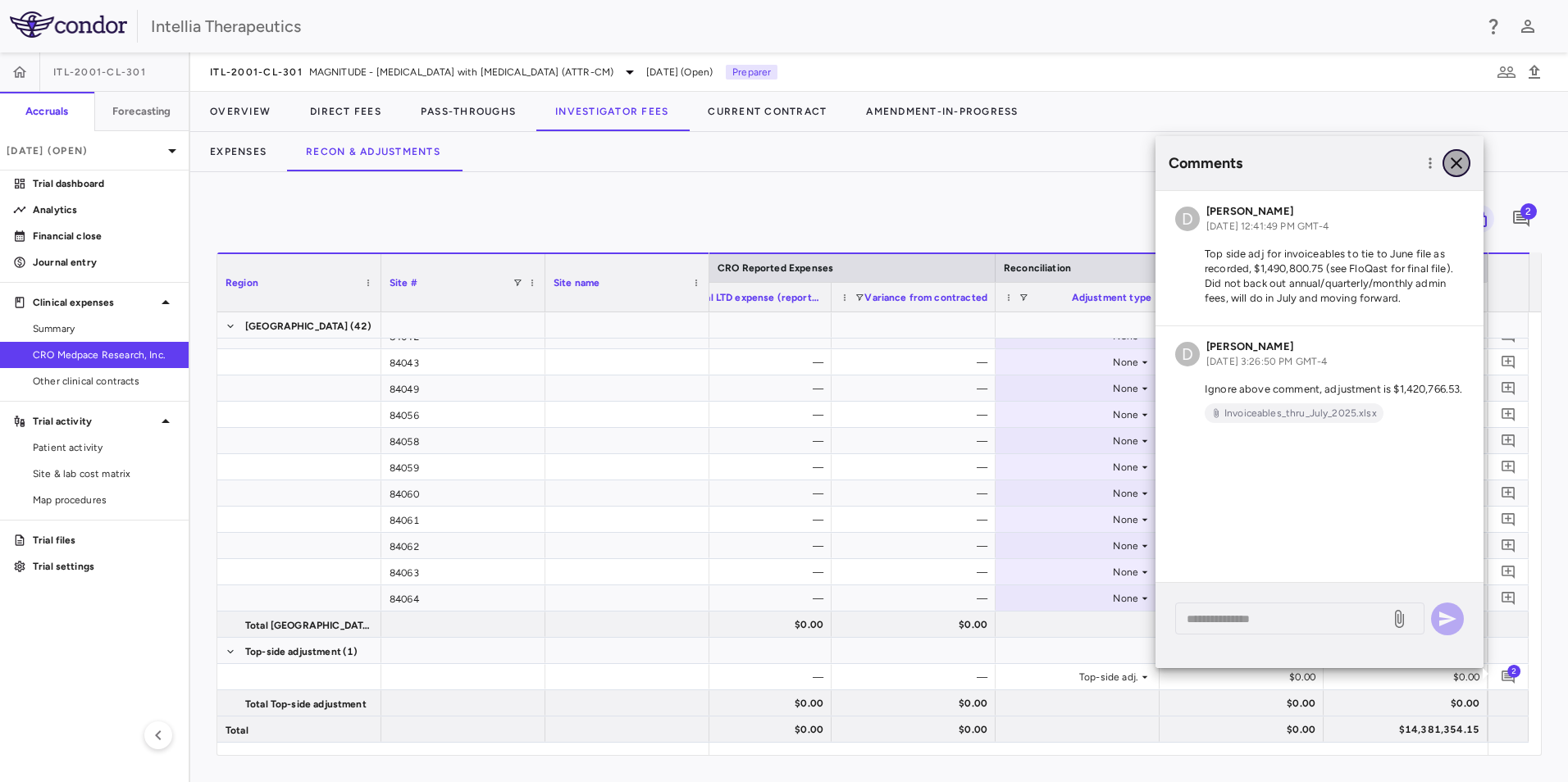
click at [1453, 159] on icon "button" at bounding box center [1456, 163] width 19 height 19
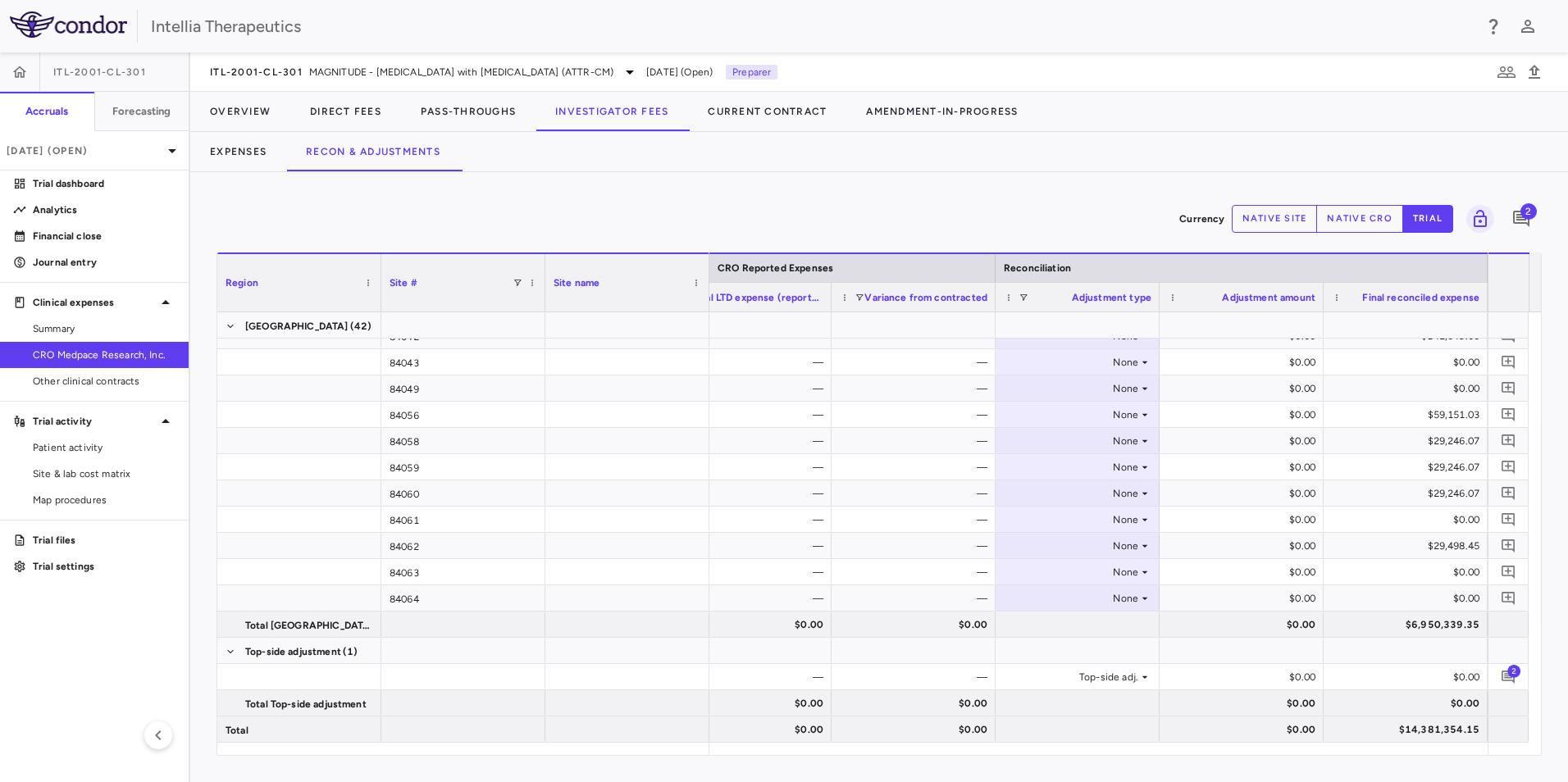
click at [1361, 235] on div "Currency native site native cro trial 2" at bounding box center [879, 219] width 1325 height 41
click at [1361, 223] on button "native cro" at bounding box center [1359, 219] width 87 height 28
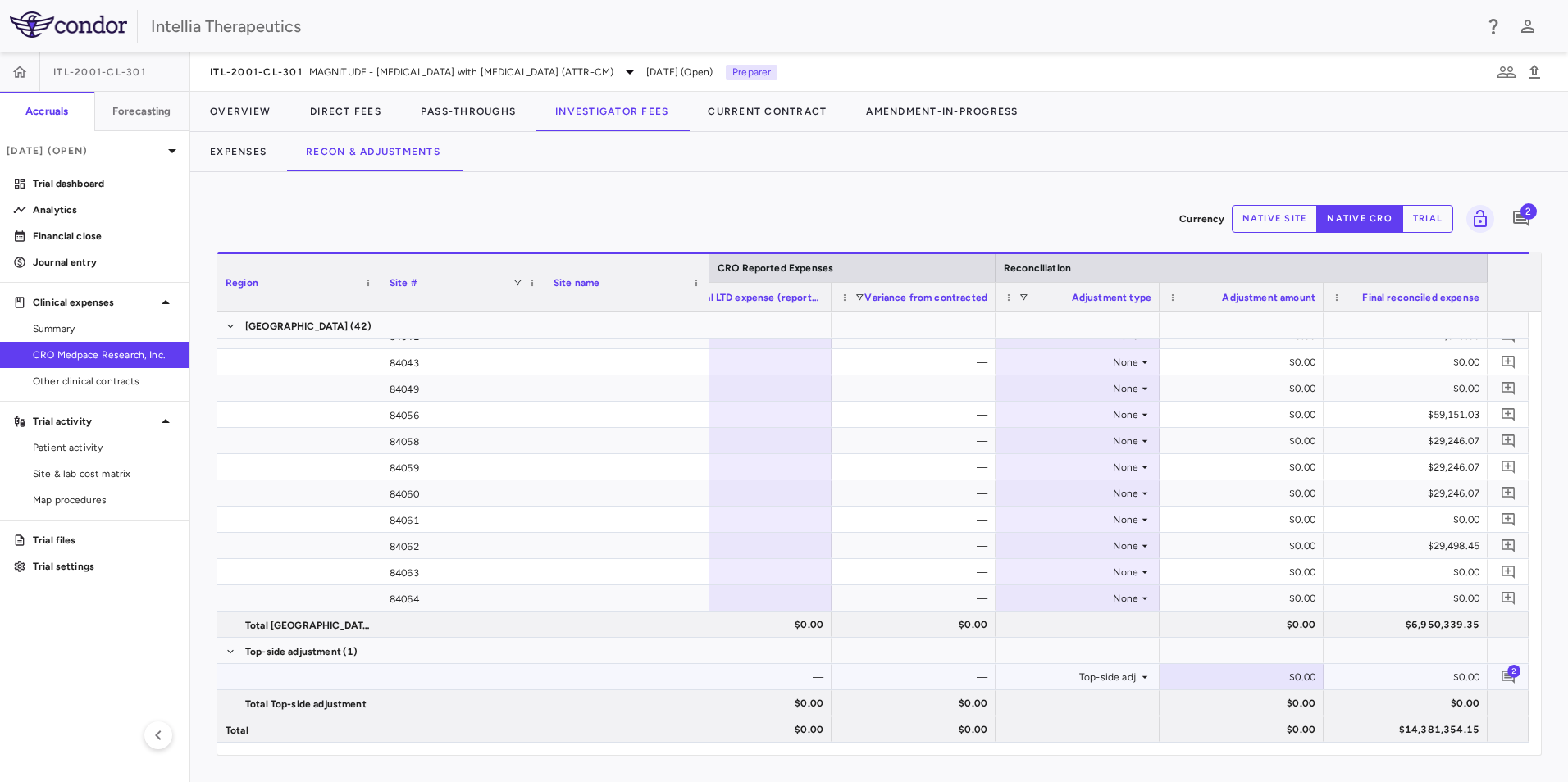
click at [1256, 674] on div "$0.00" at bounding box center [1244, 677] width 141 height 26
type input "**********"
click at [1225, 617] on div "$0.00" at bounding box center [1244, 624] width 141 height 26
click at [265, 110] on button "Overview" at bounding box center [240, 111] width 100 height 39
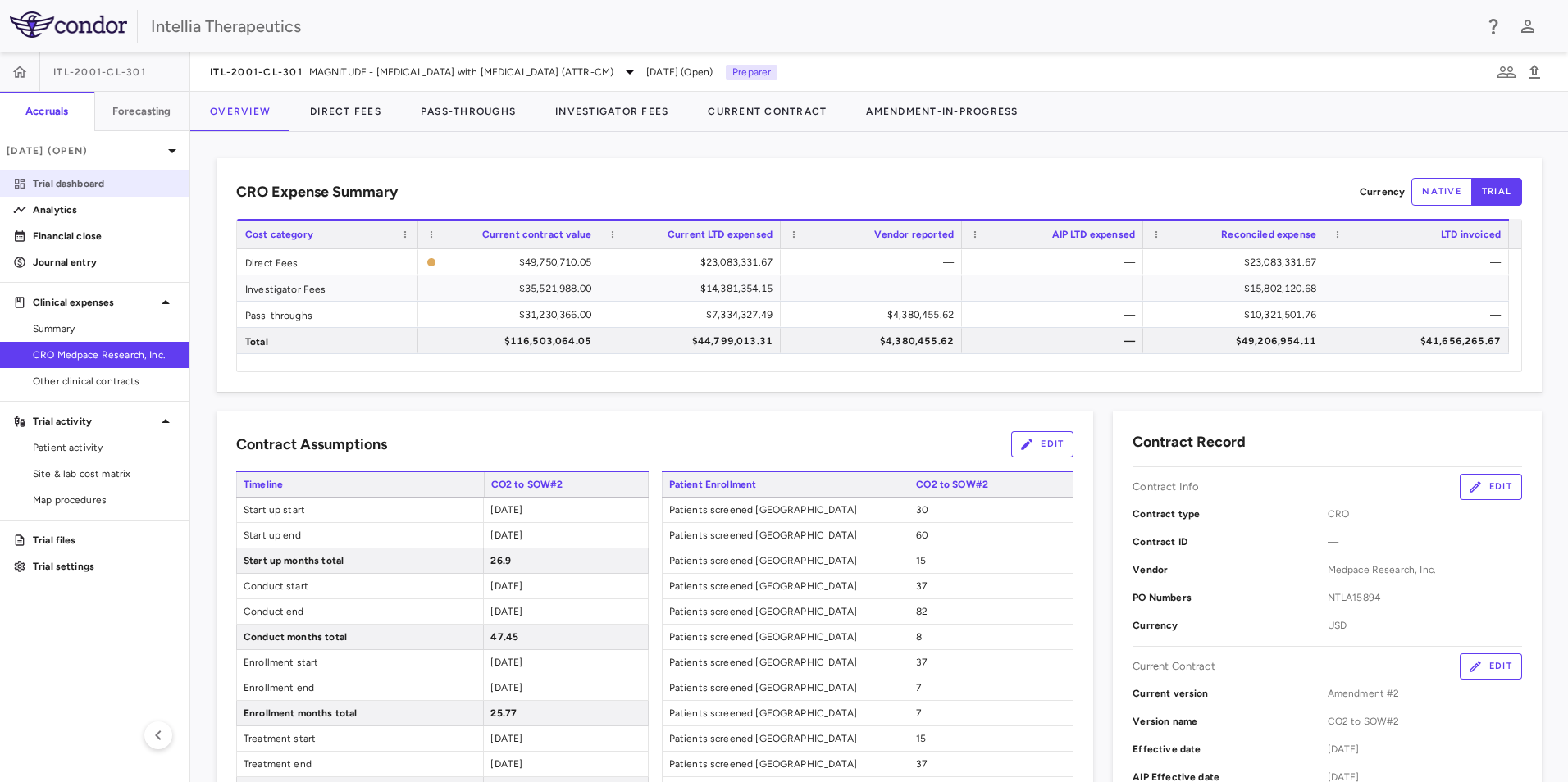
click at [97, 180] on p "Trial dashboard" at bounding box center [104, 183] width 143 height 15
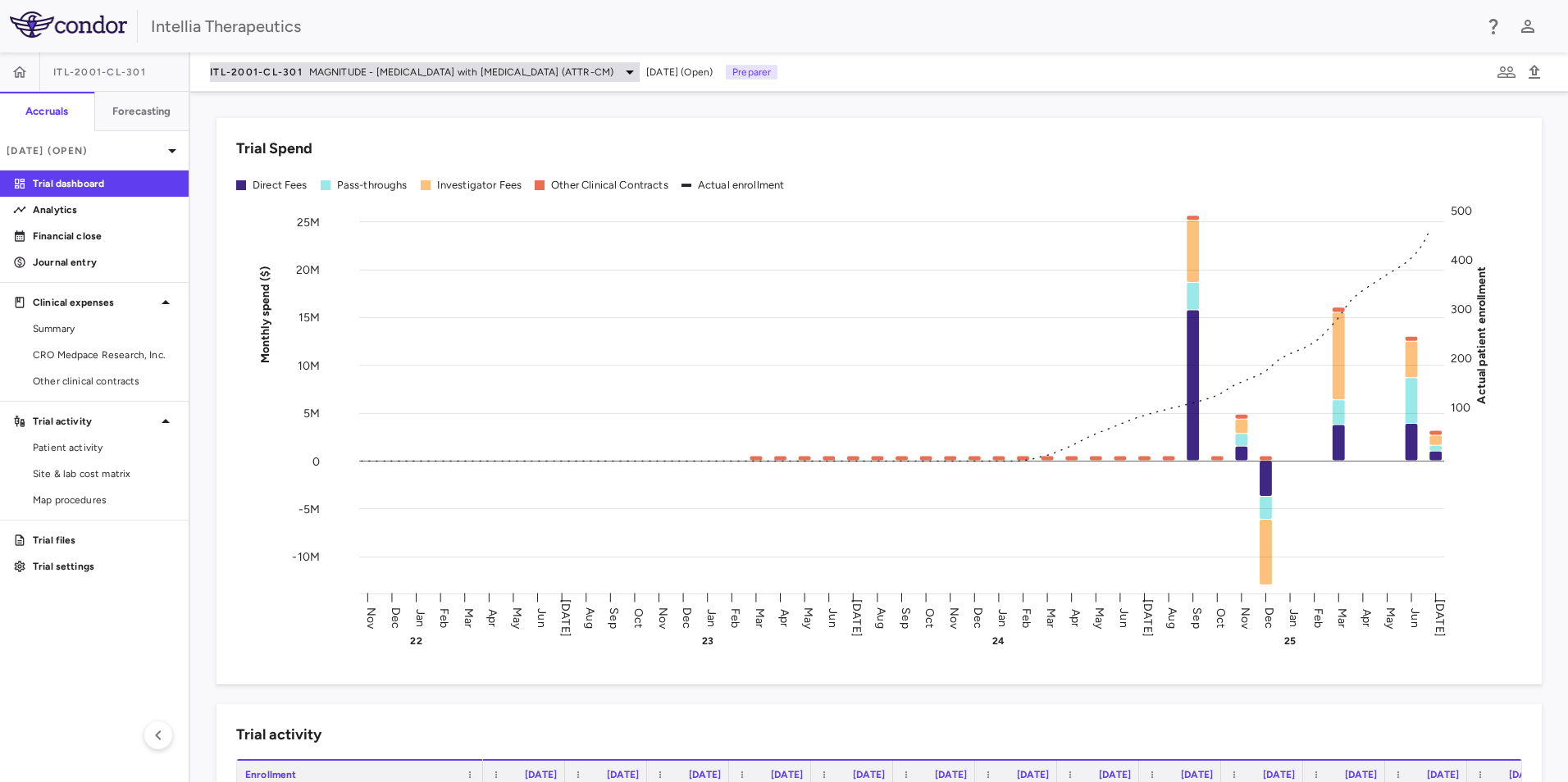
click at [389, 81] on div "ITL-2001-CL-301 MAGNITUDE - [MEDICAL_DATA] with [MEDICAL_DATA] (ATTR-CM)" at bounding box center [425, 72] width 430 height 19
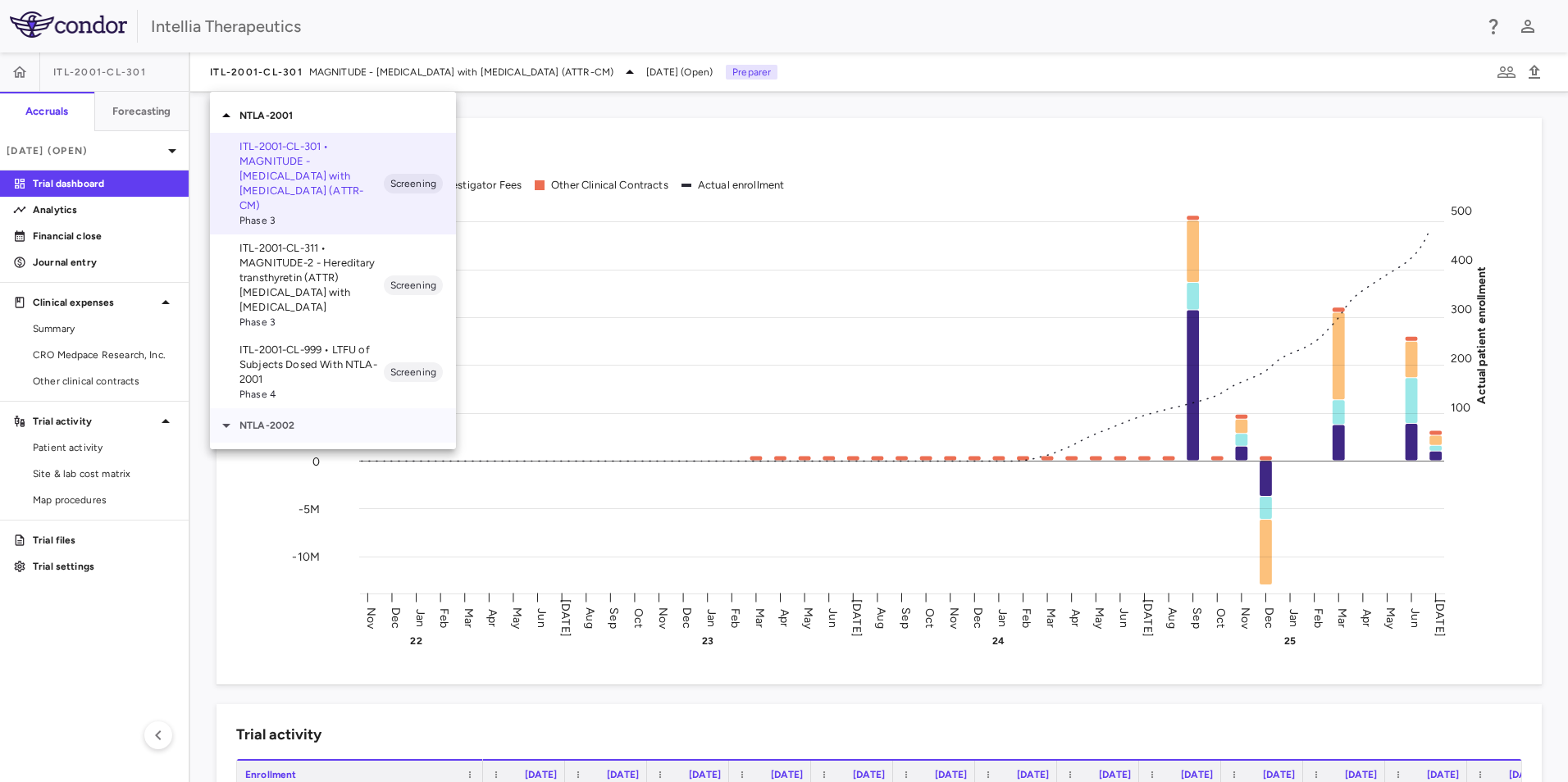
click at [278, 418] on p "NTLA-2002" at bounding box center [347, 425] width 217 height 15
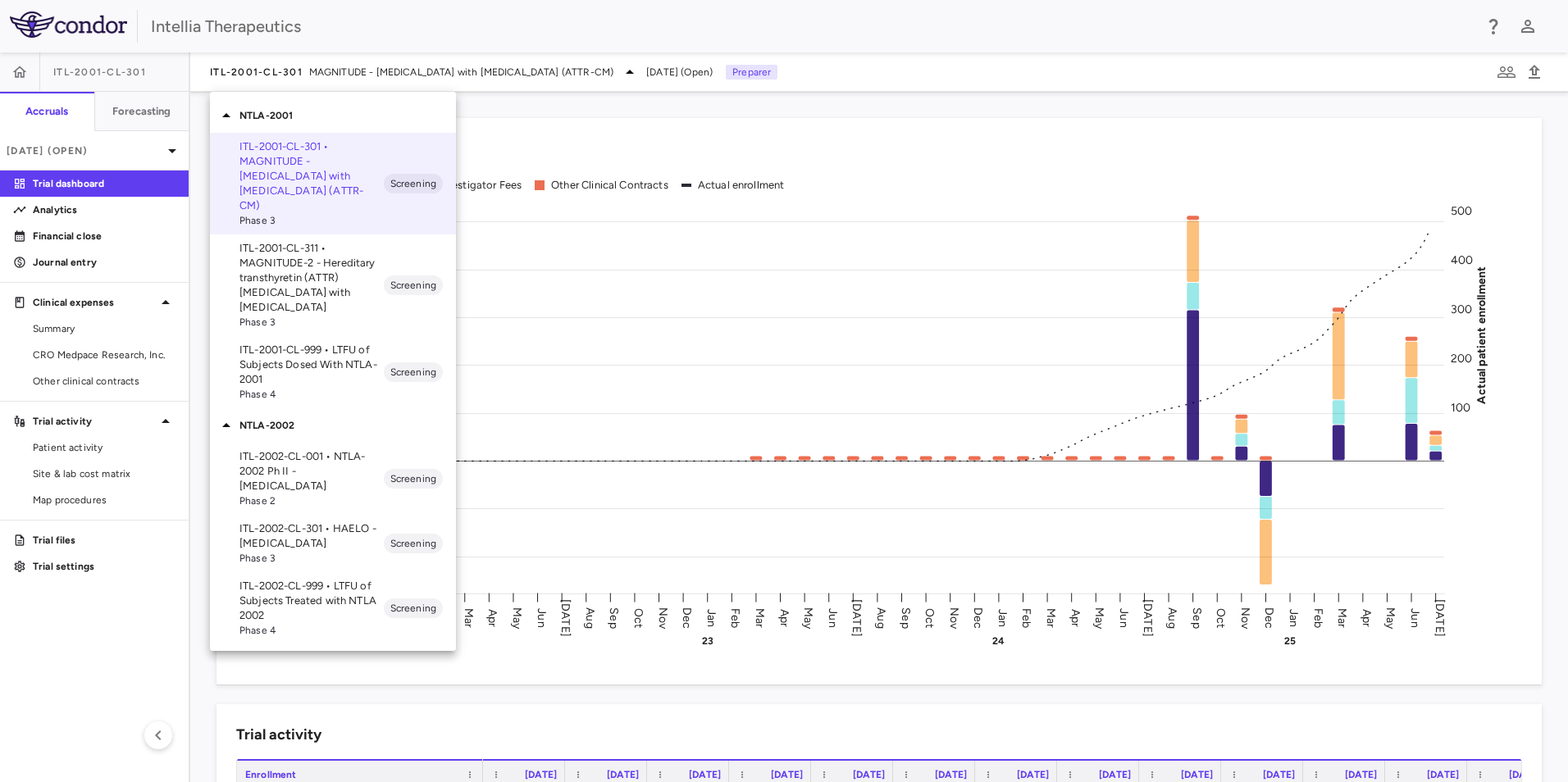
click at [325, 521] on p "ITL-2002-CL-301 • HAELO - [MEDICAL_DATA]" at bounding box center [311, 536] width 144 height 29
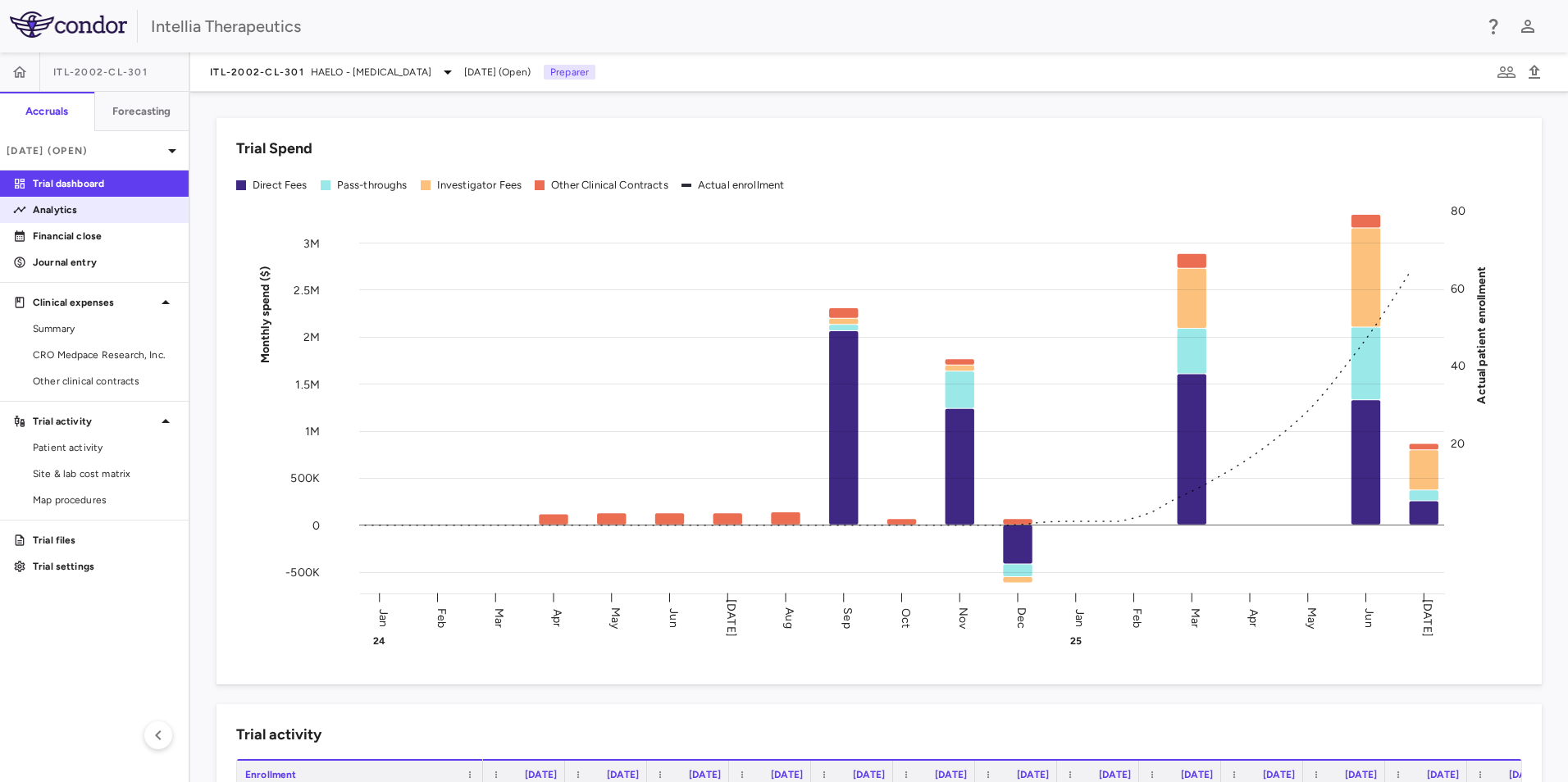
click at [95, 217] on p "Analytics" at bounding box center [104, 209] width 143 height 15
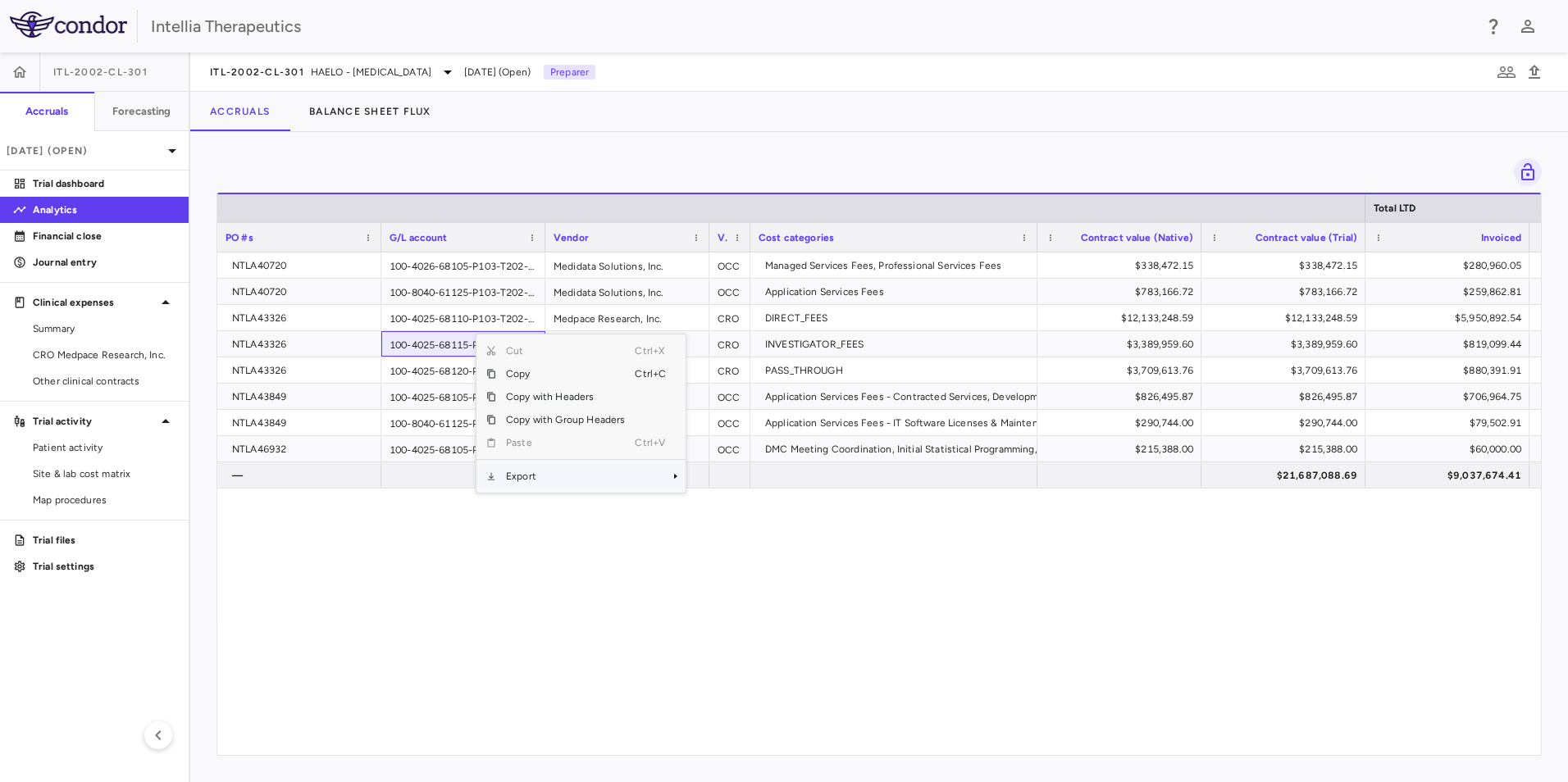
click at [548, 473] on span "Export" at bounding box center [565, 477] width 138 height 23
click at [761, 504] on span "Excel Export" at bounding box center [740, 506] width 77 height 23
click at [911, 687] on div "NTLA40720 100-4026-68105-P103-T202-000-F000-F0000-CLN007 Medidata Solutions, In…" at bounding box center [878, 498] width 1324 height 490
click at [68, 348] on span "CRO Medpace Research, Inc." at bounding box center [104, 354] width 143 height 15
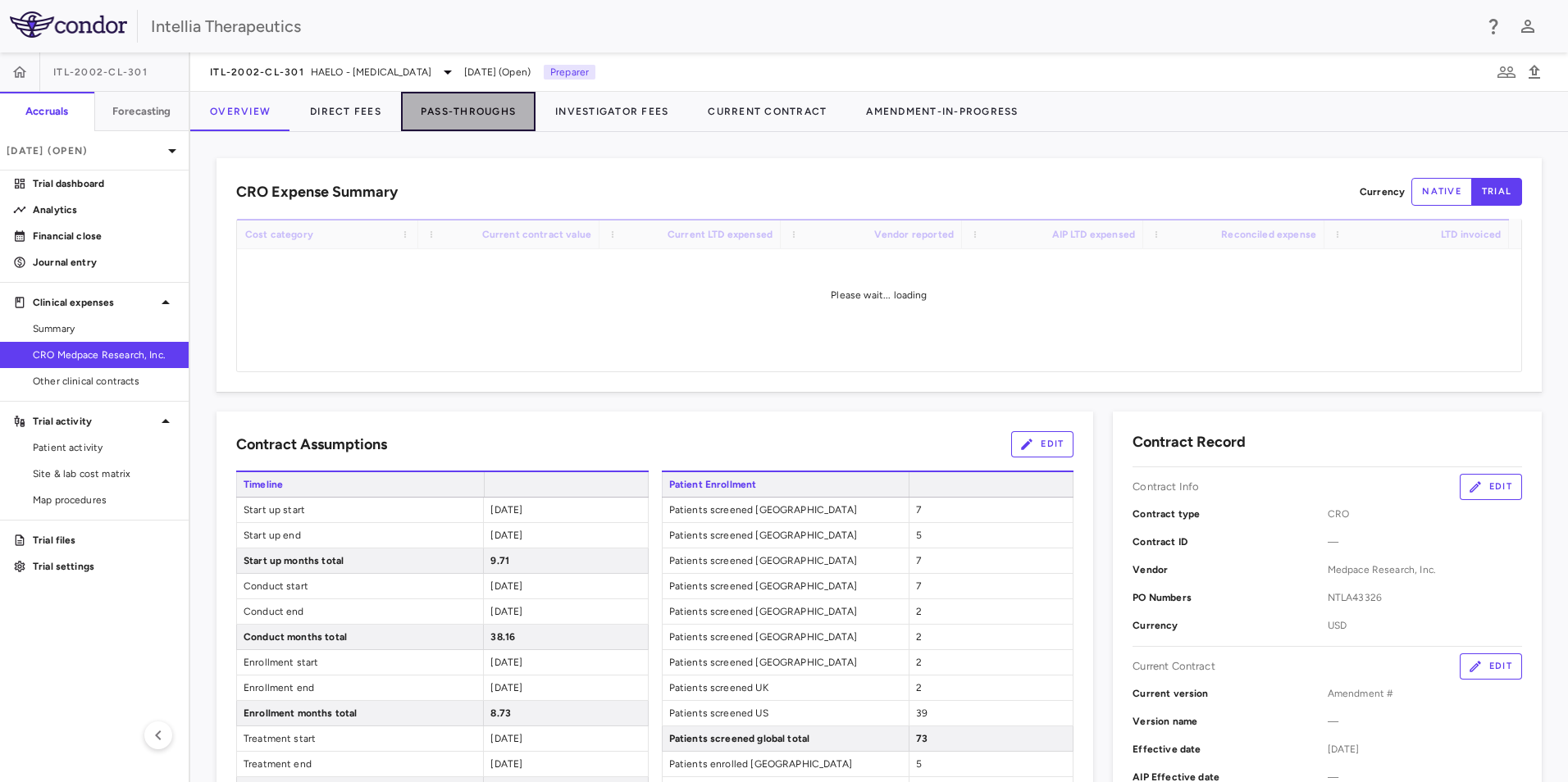
click at [454, 108] on button "Pass-Throughs" at bounding box center [468, 111] width 134 height 39
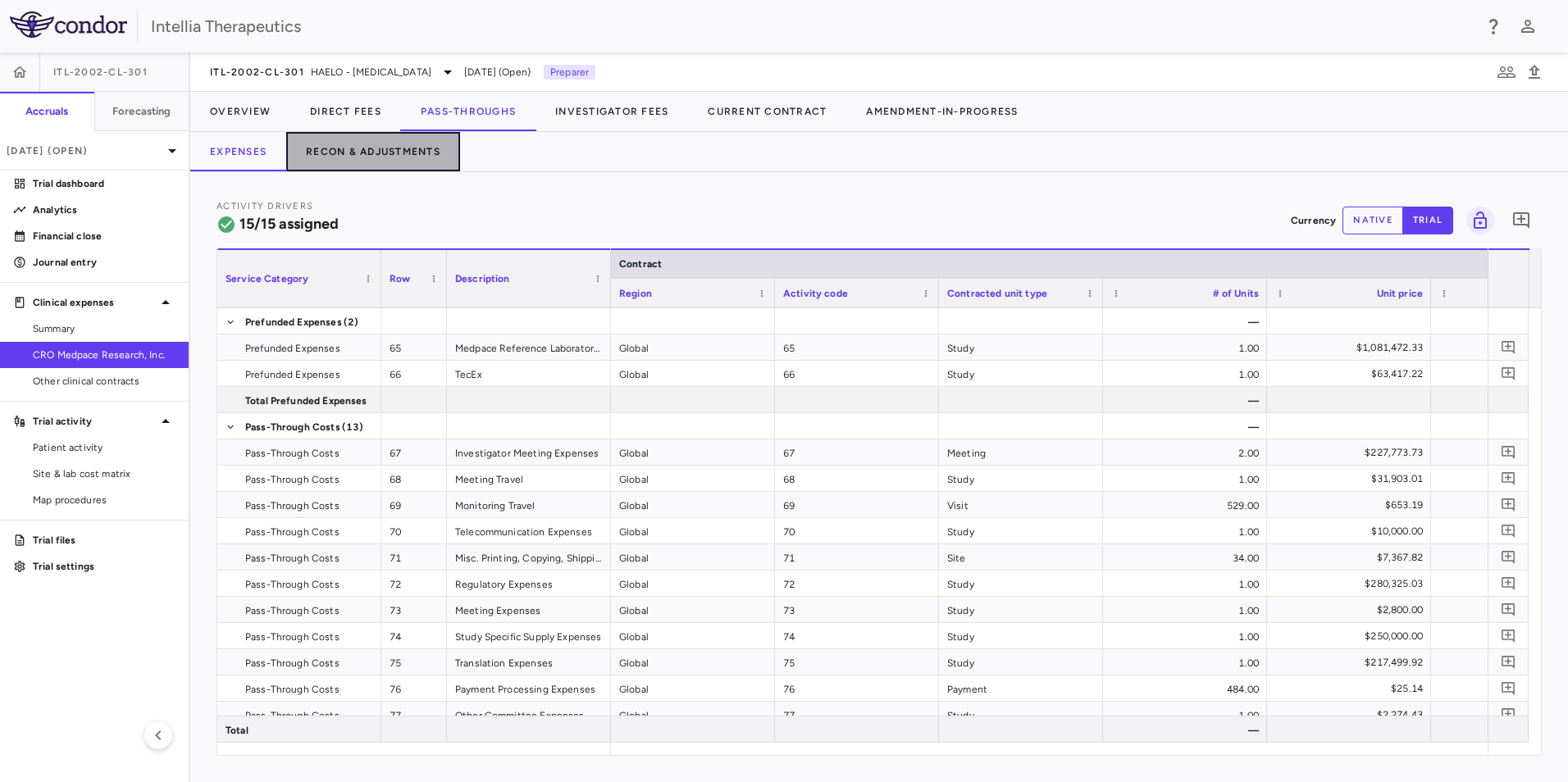
click at [394, 151] on button "Recon & Adjustments" at bounding box center [373, 152] width 174 height 39
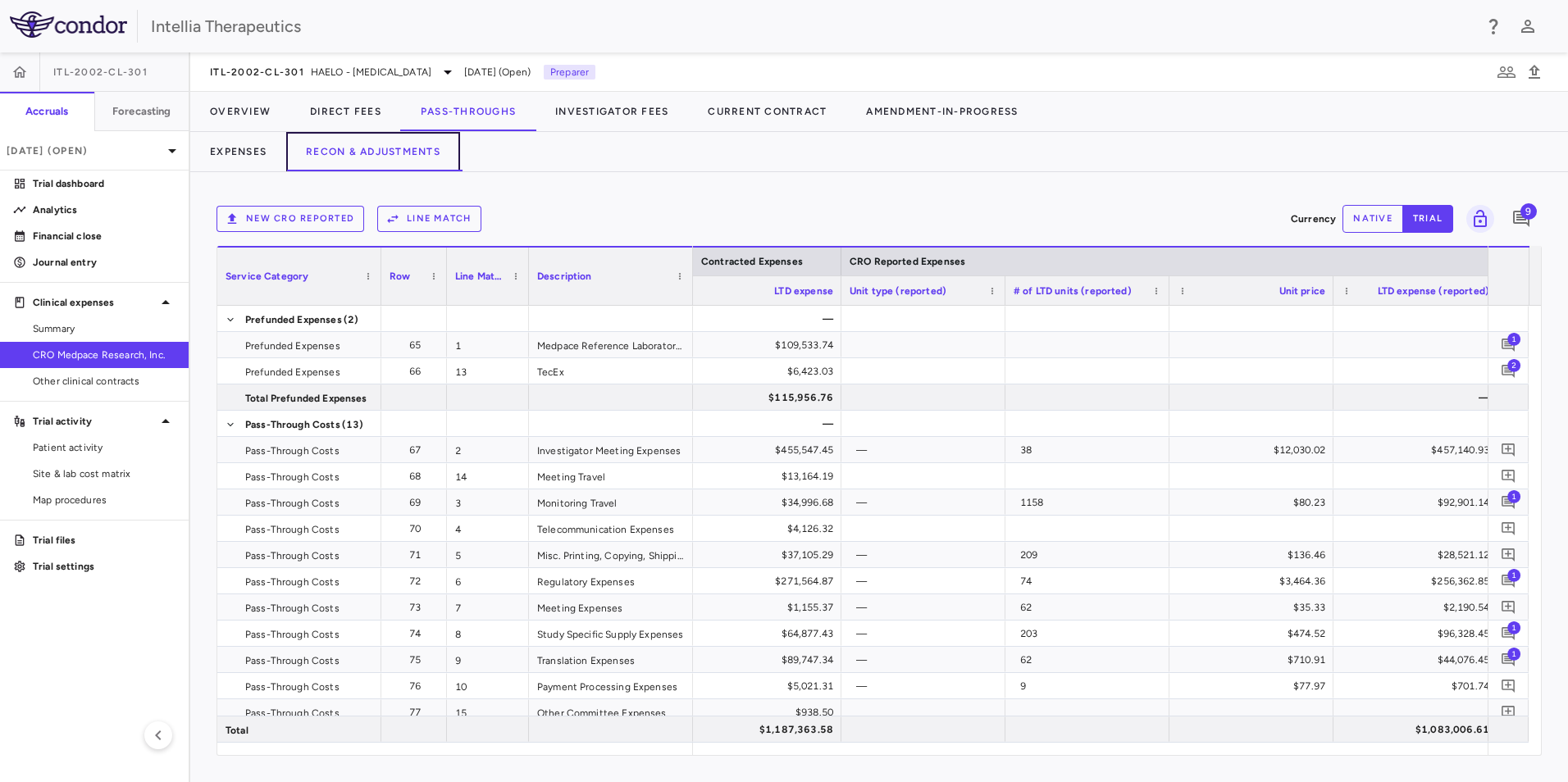
scroll to position [0, 2244]
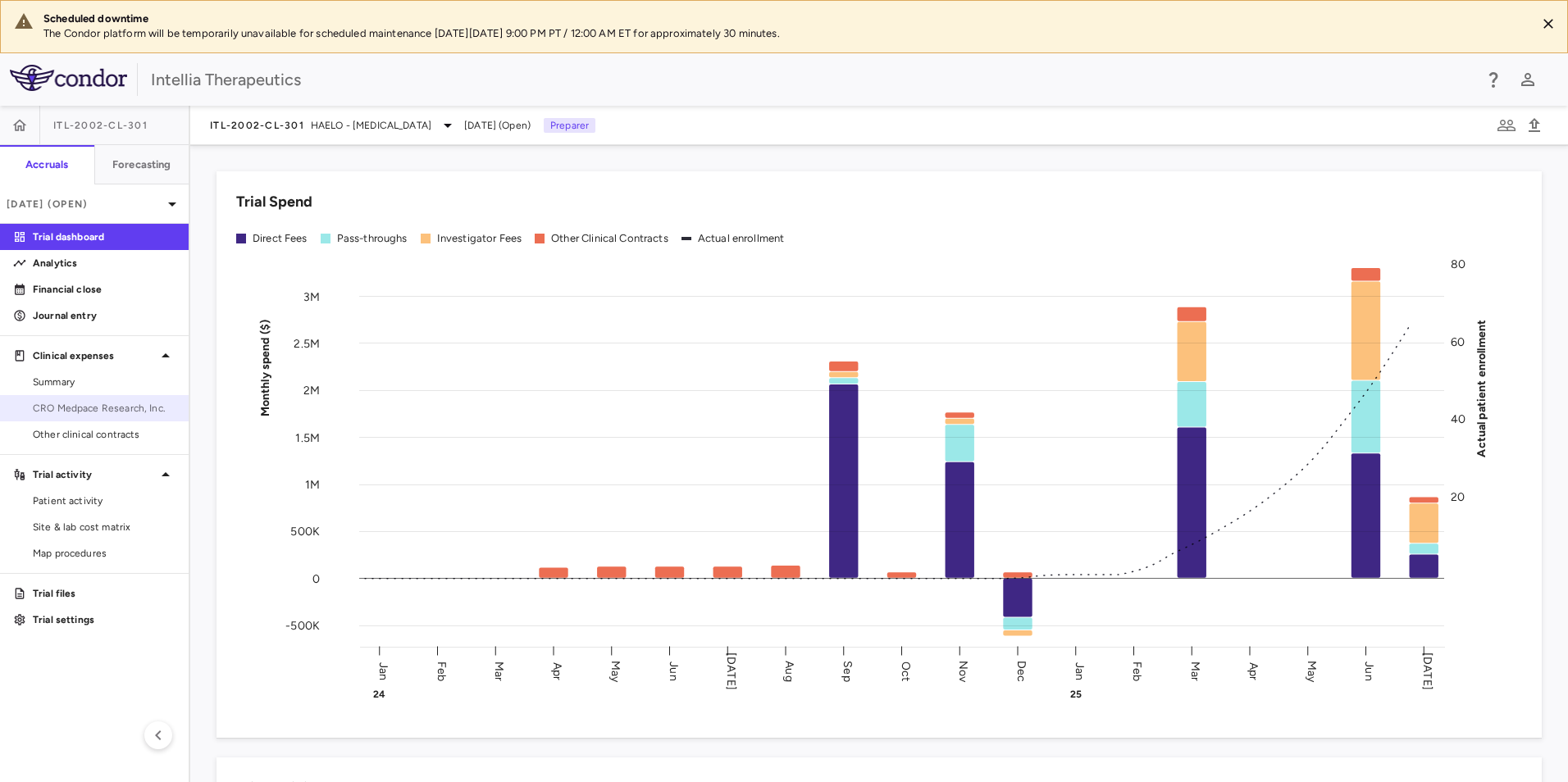
click at [139, 410] on span "CRO Medpace Research, Inc." at bounding box center [104, 408] width 143 height 15
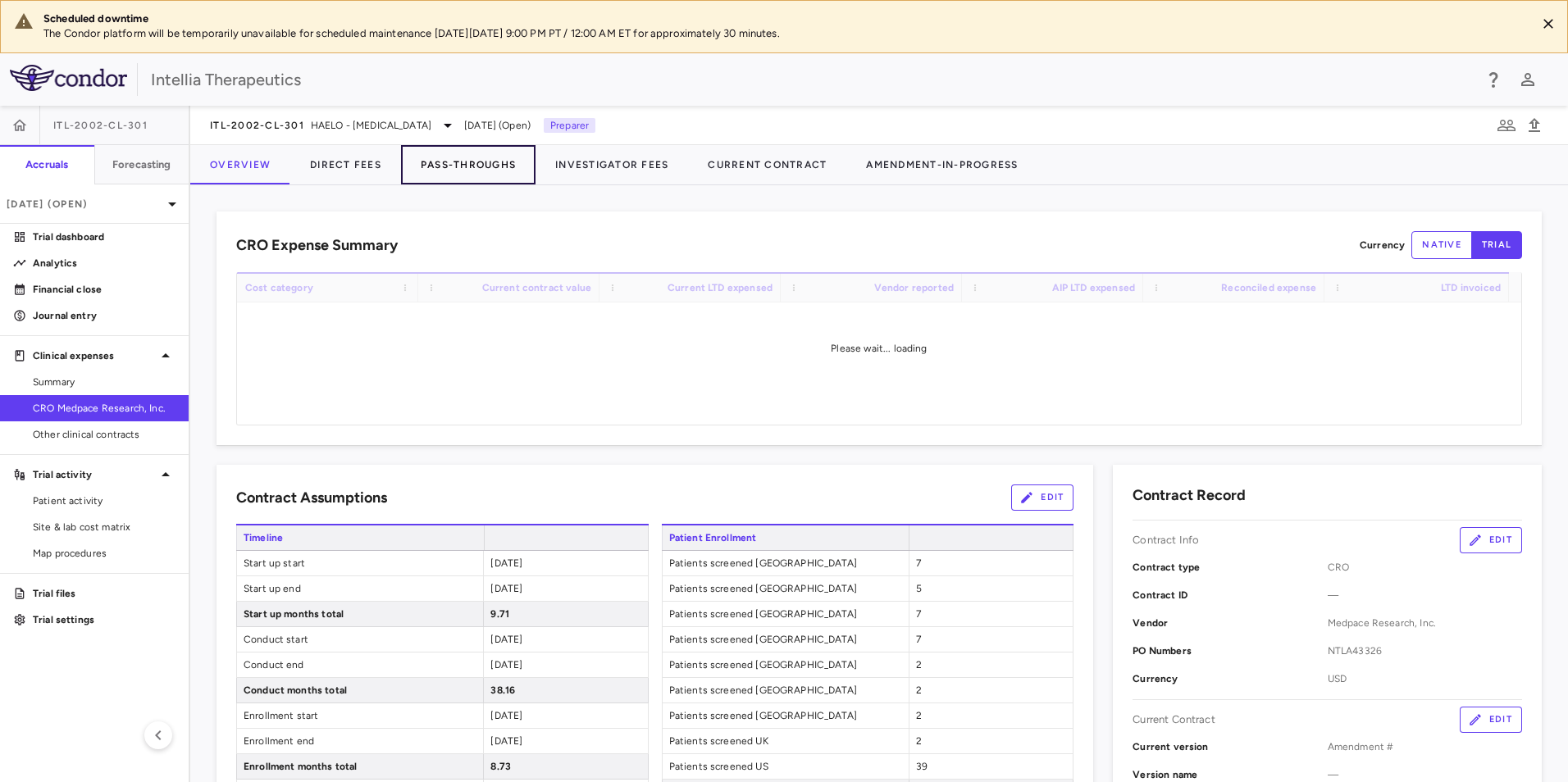
click at [512, 163] on button "Pass-Throughs" at bounding box center [468, 164] width 134 height 39
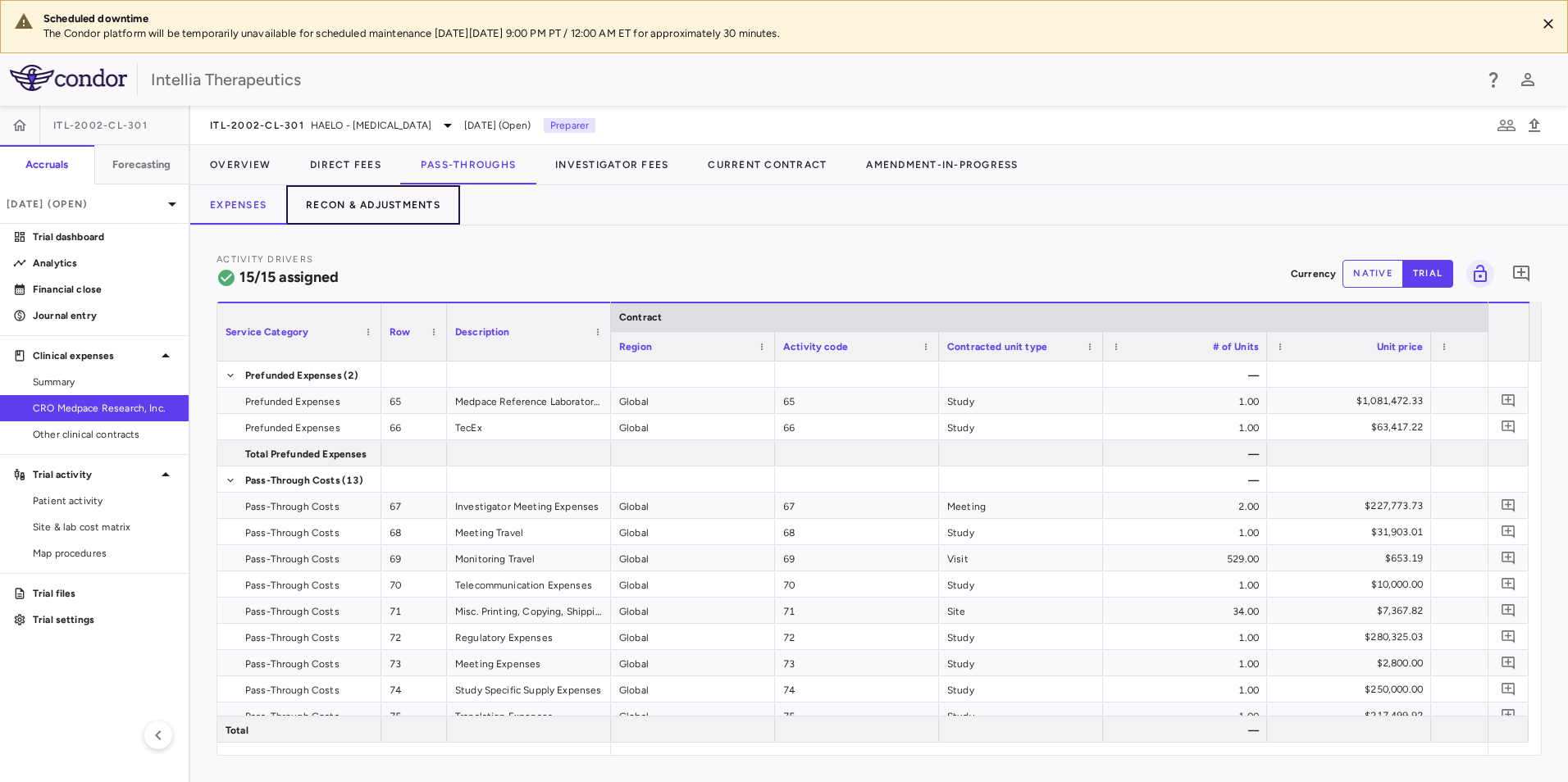
click at [378, 220] on button "Recon & Adjustments" at bounding box center [373, 205] width 174 height 39
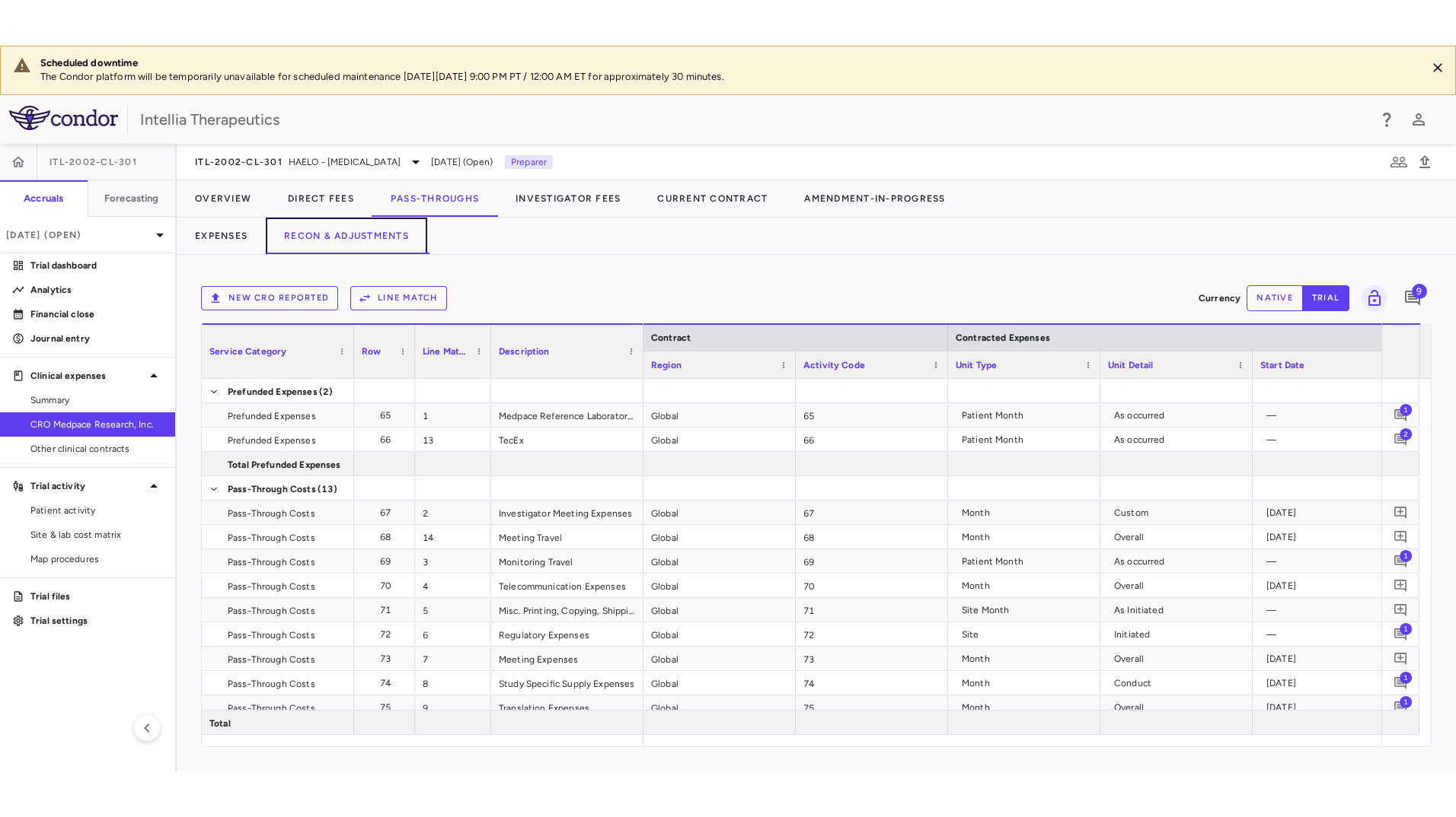
scroll to position [0, 2422]
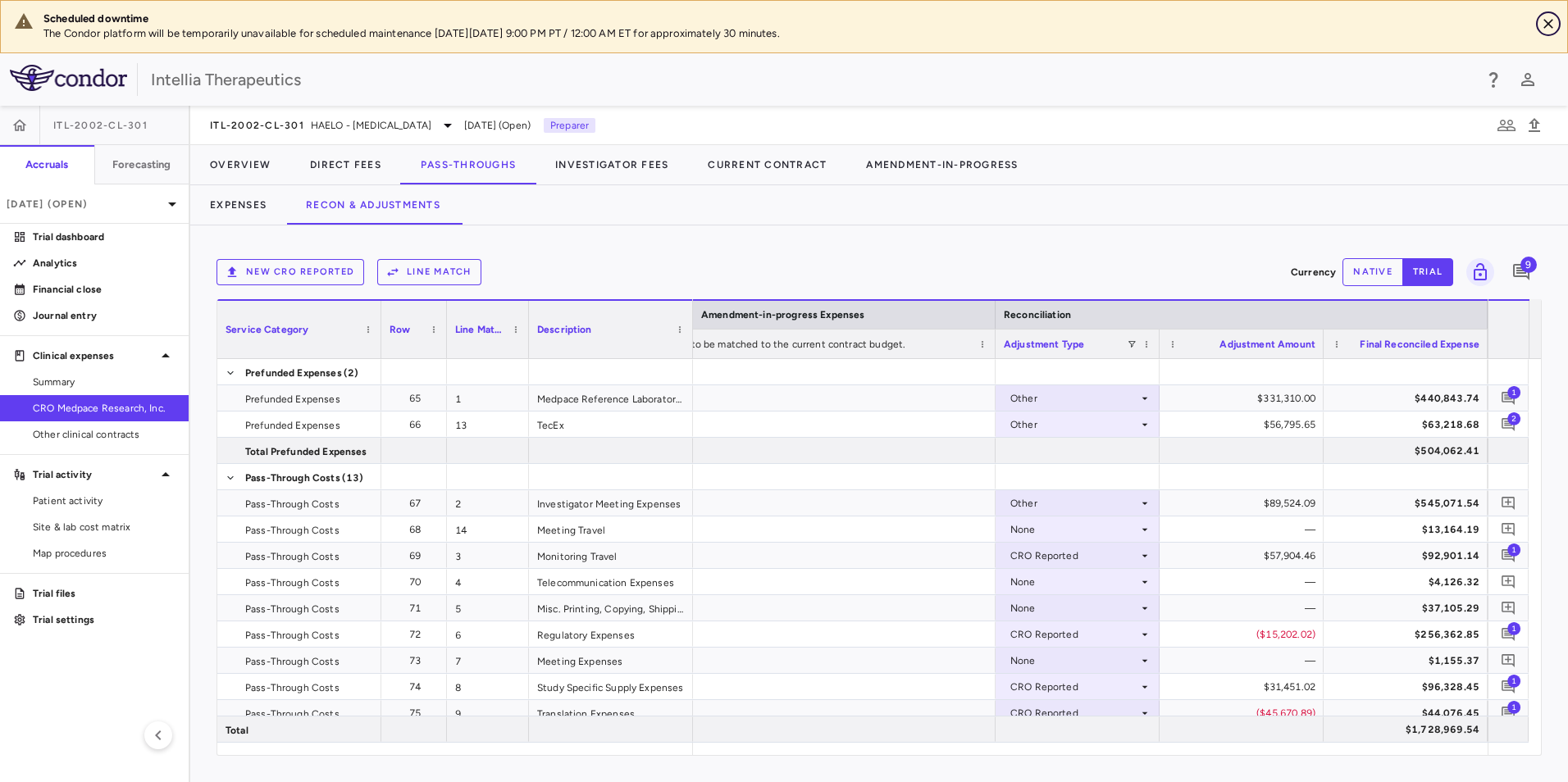
click at [1549, 15] on button "Close" at bounding box center [1548, 23] width 24 height 24
